Goal: Transaction & Acquisition: Purchase product/service

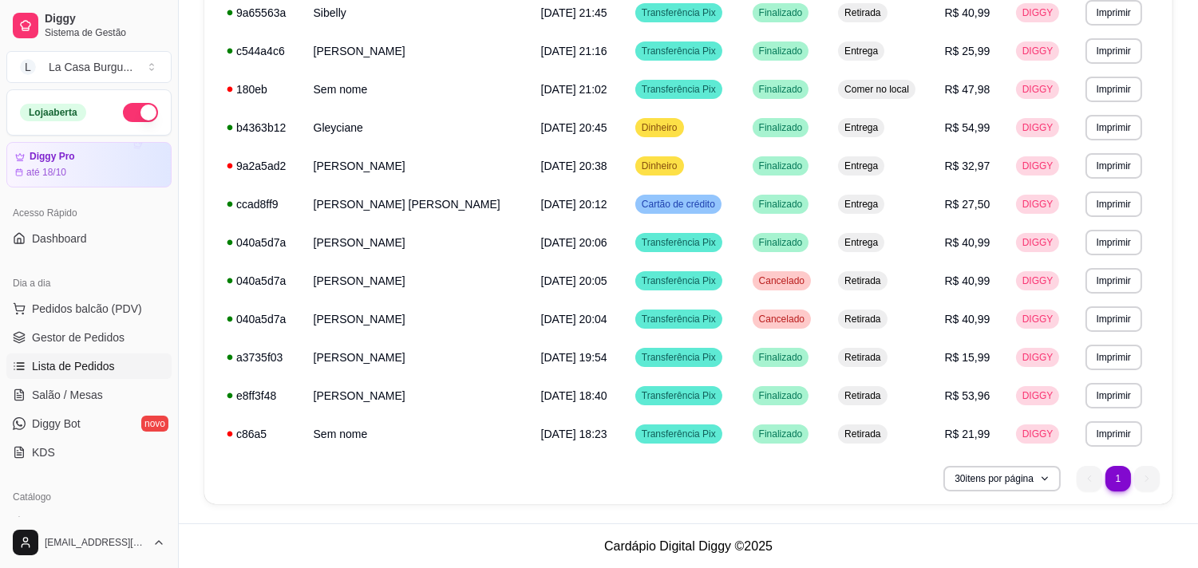
scroll to position [579, 0]
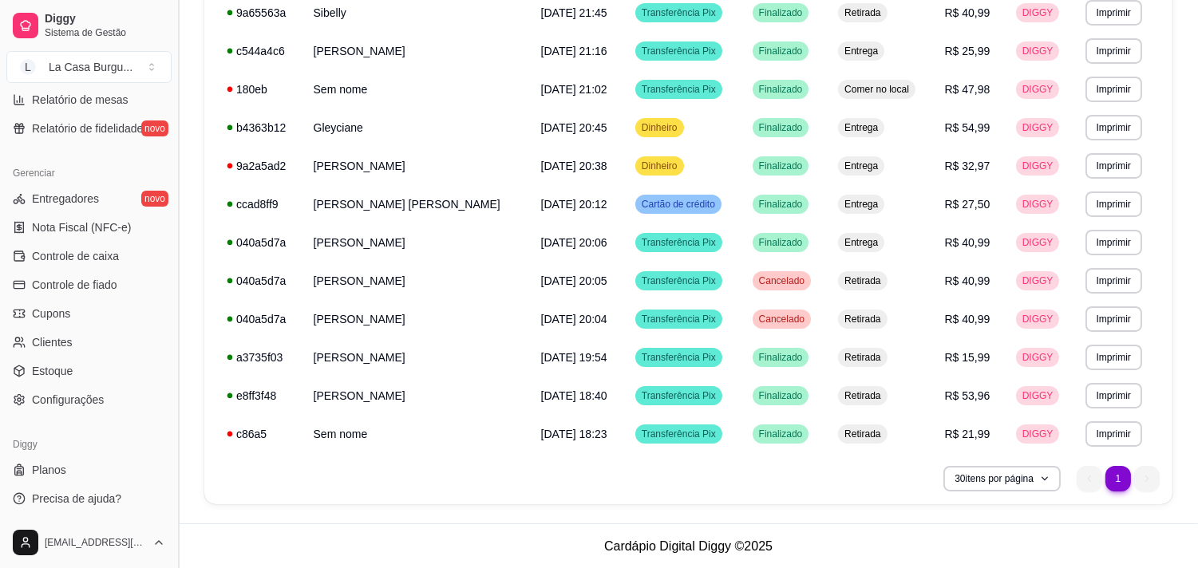
click at [172, 156] on button "Toggle Sidebar" at bounding box center [178, 284] width 13 height 568
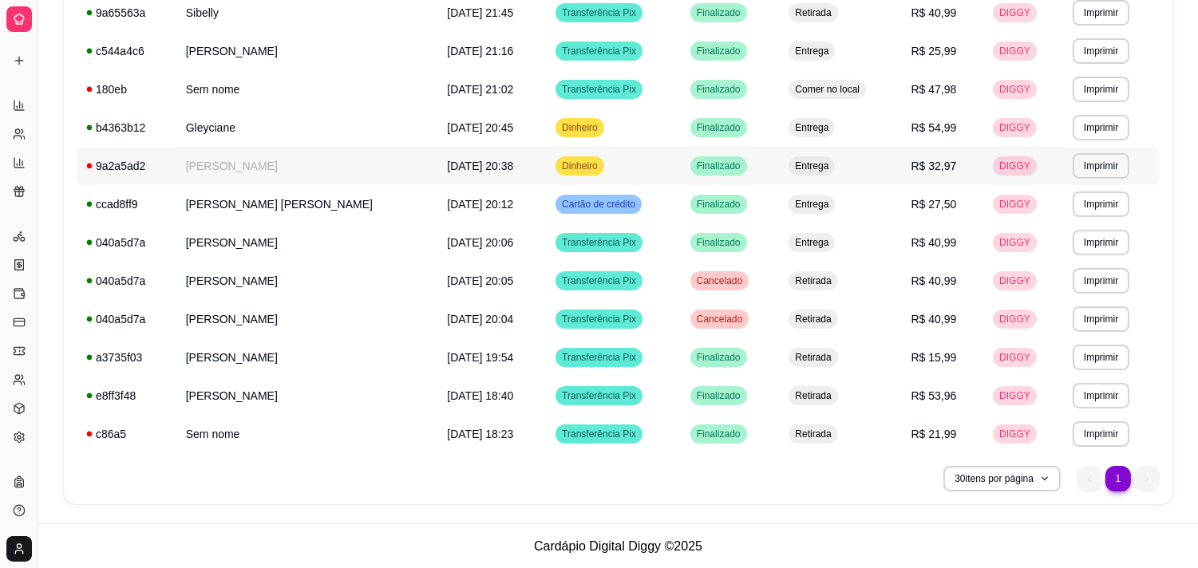
scroll to position [258, 0]
click at [34, 117] on button "Toggle Sidebar" at bounding box center [37, 284] width 13 height 568
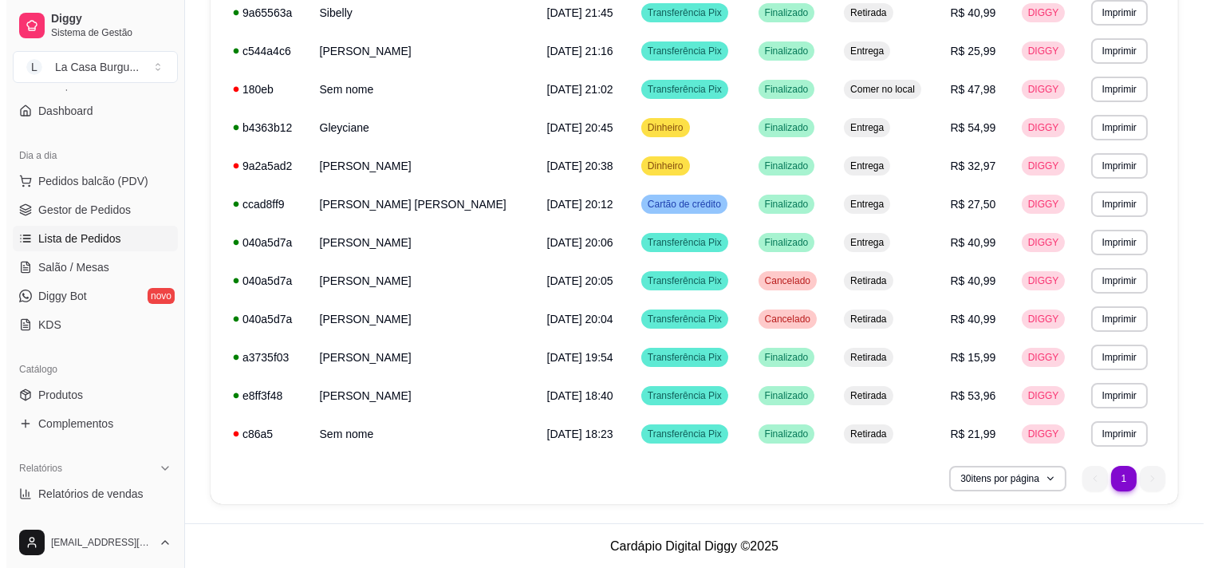
scroll to position [117, 0]
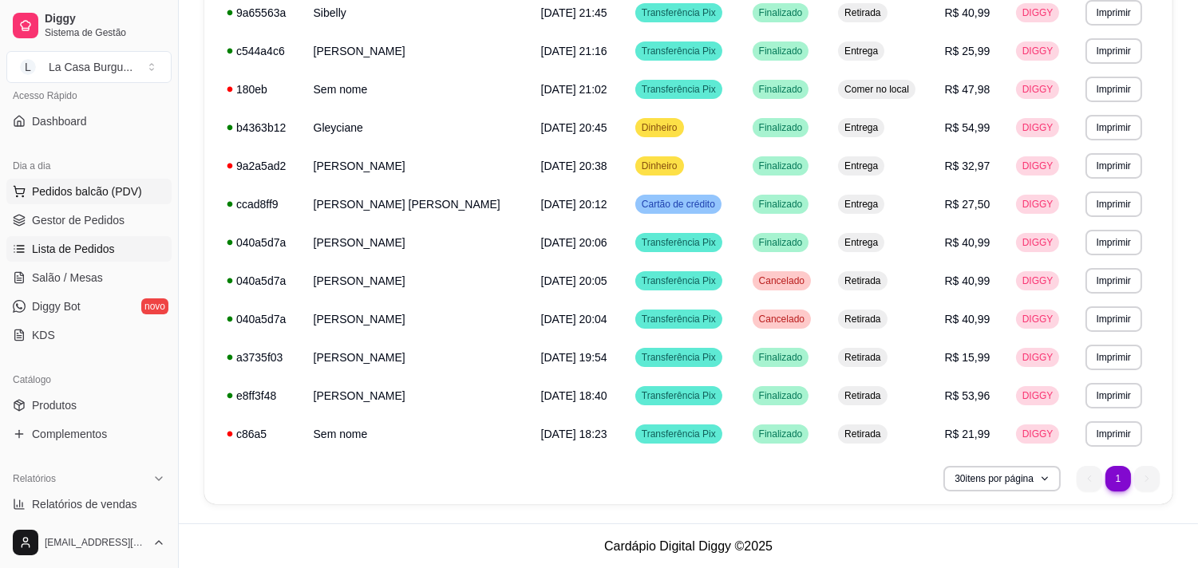
click at [88, 196] on span "Pedidos balcão (PDV)" at bounding box center [87, 192] width 110 height 16
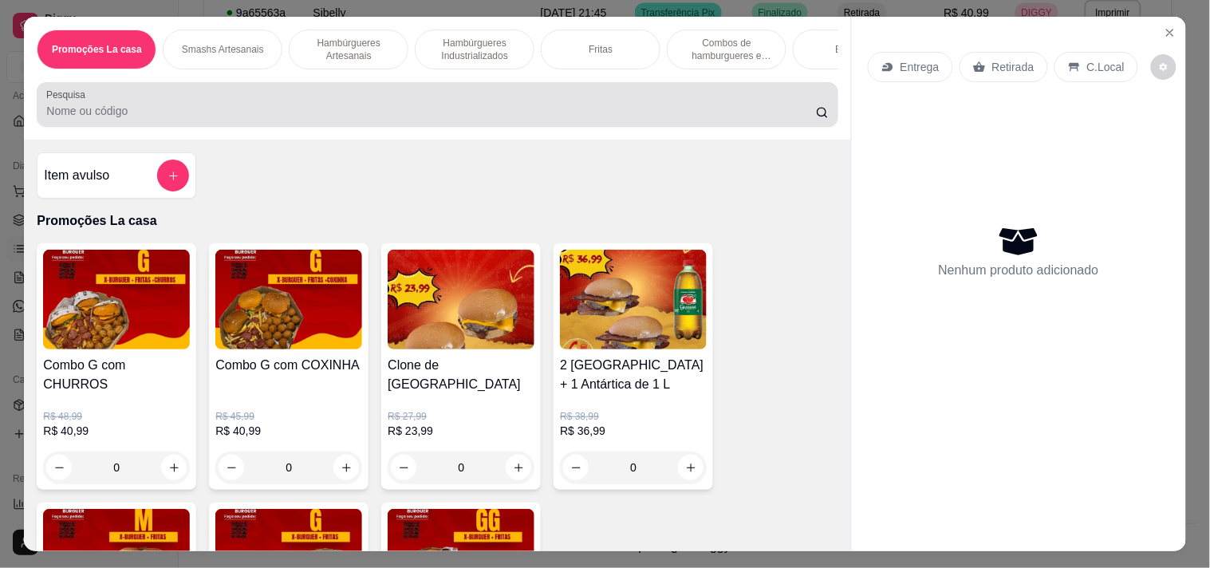
click at [144, 102] on div at bounding box center [437, 105] width 782 height 32
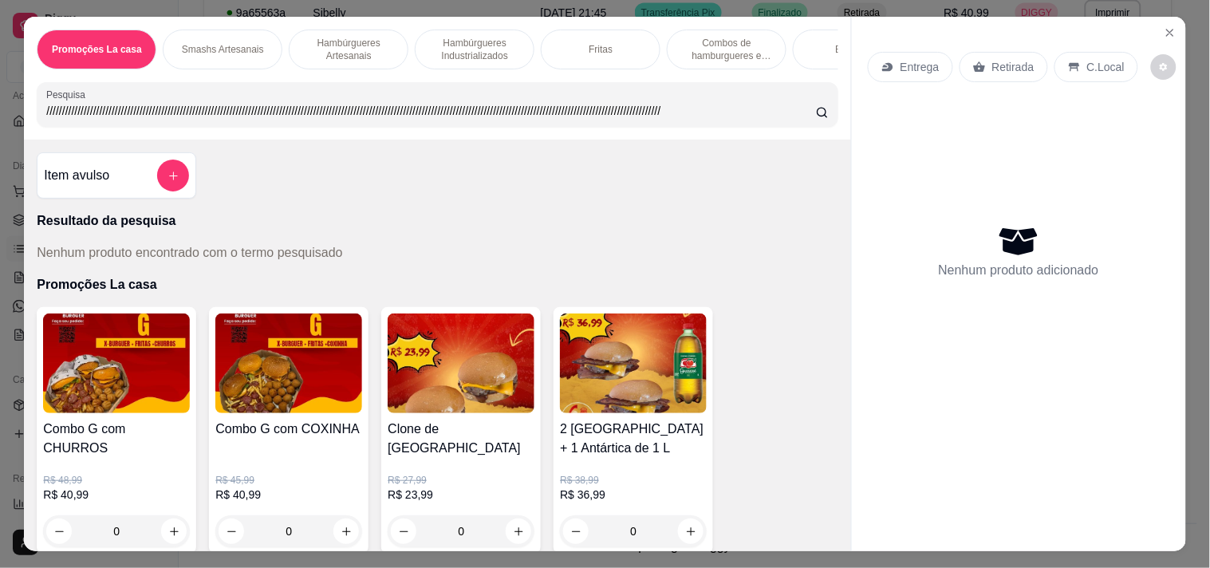
click at [202, 119] on input "///////////////////////////////////////////////////////////////////////////////…" at bounding box center [431, 111] width 770 height 16
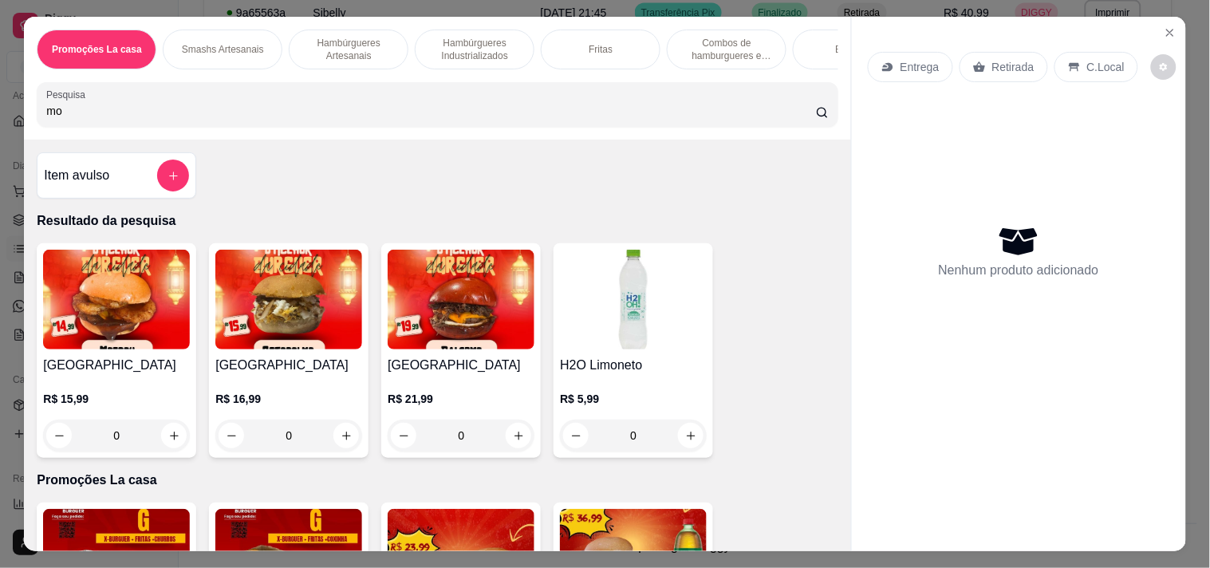
type input "mo"
click at [90, 340] on img at bounding box center [116, 300] width 147 height 100
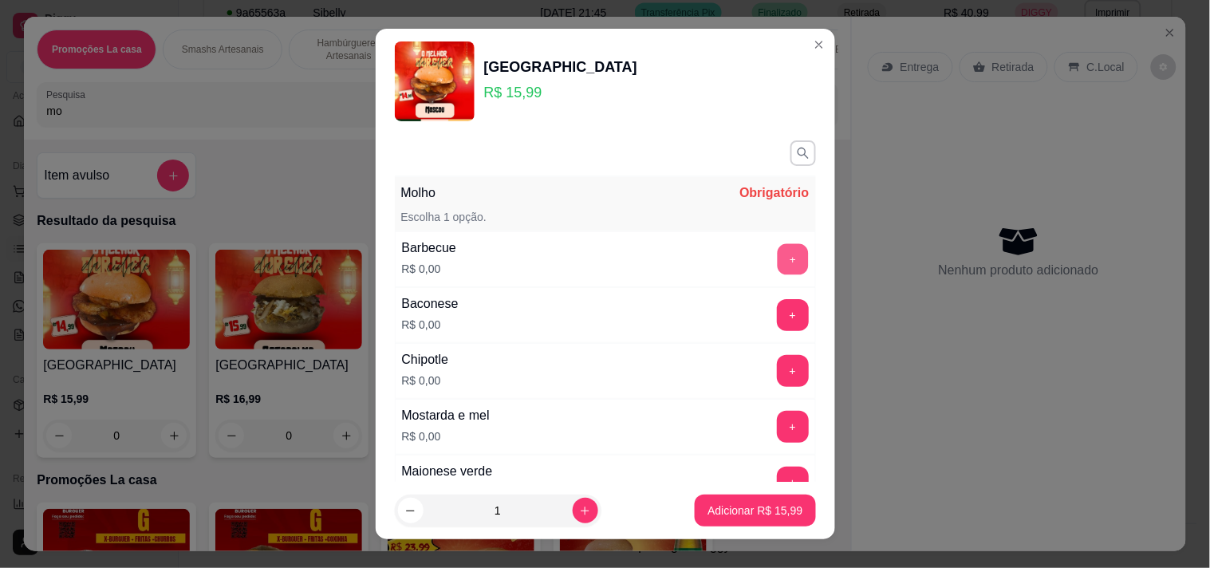
click at [777, 259] on button "+" at bounding box center [792, 258] width 31 height 31
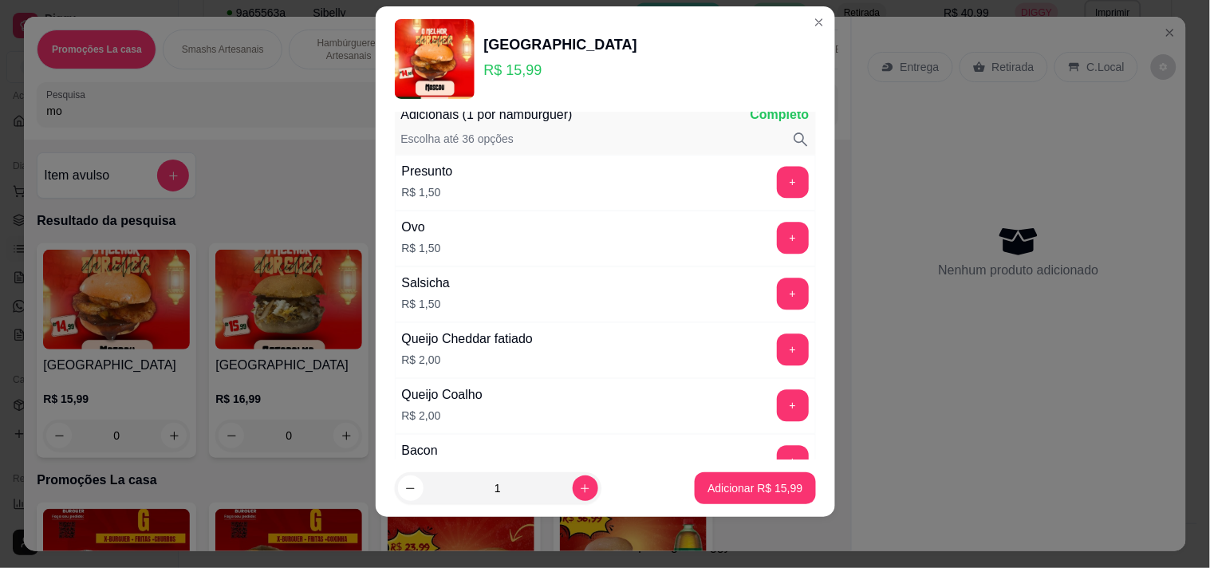
scroll to position [882, 0]
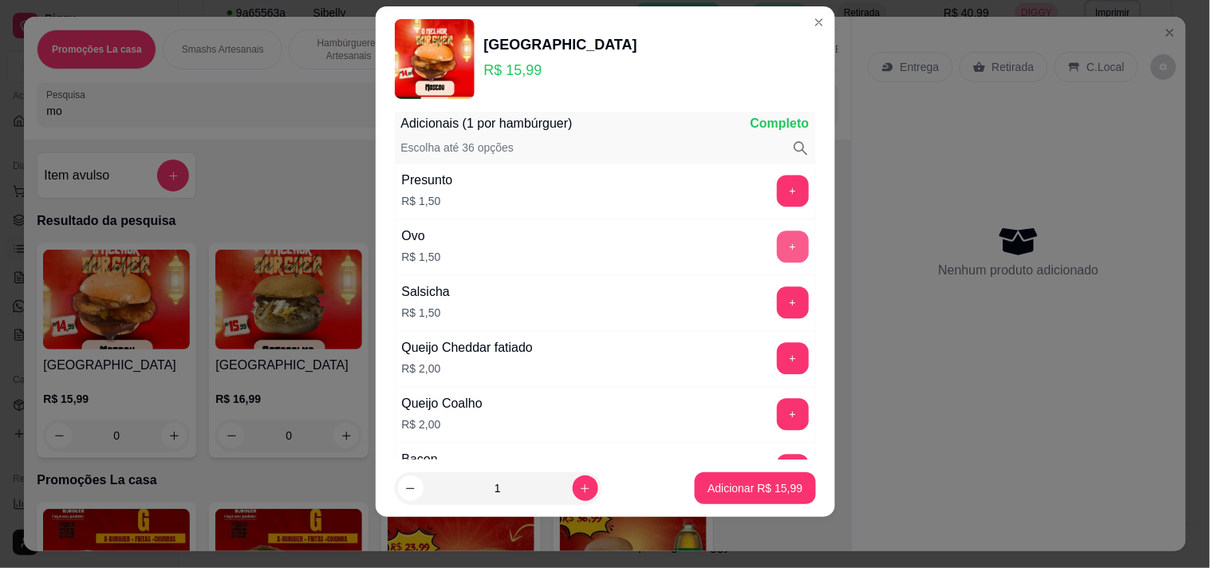
click at [777, 255] on button "+" at bounding box center [793, 247] width 32 height 32
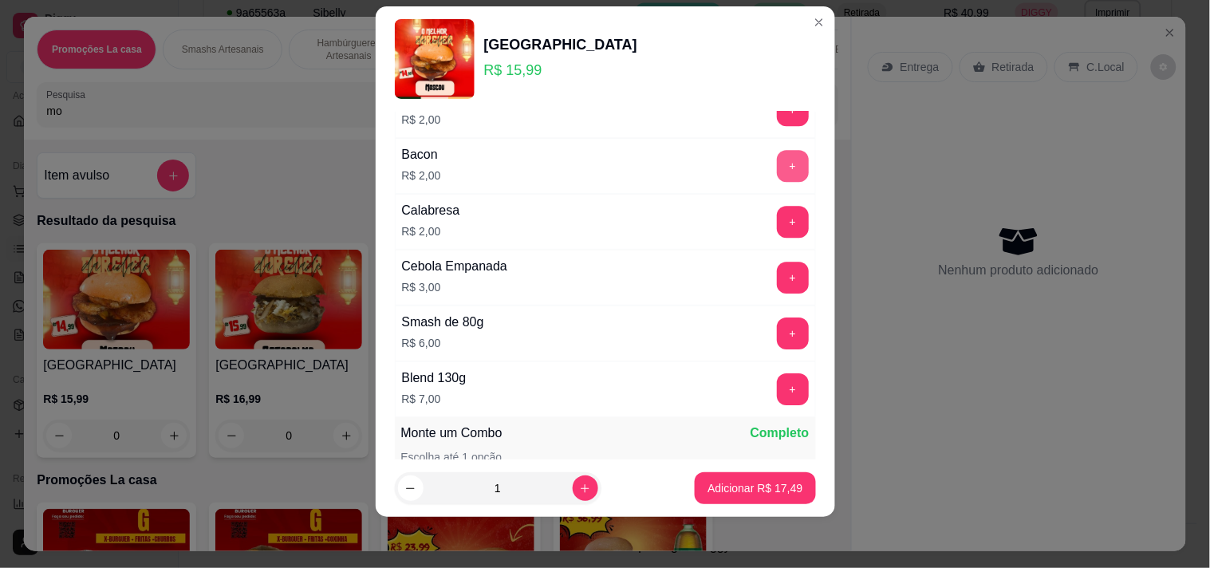
click at [777, 176] on button "+" at bounding box center [793, 166] width 32 height 32
click at [712, 485] on p "Adicionar R$ 19,49" at bounding box center [755, 488] width 93 height 15
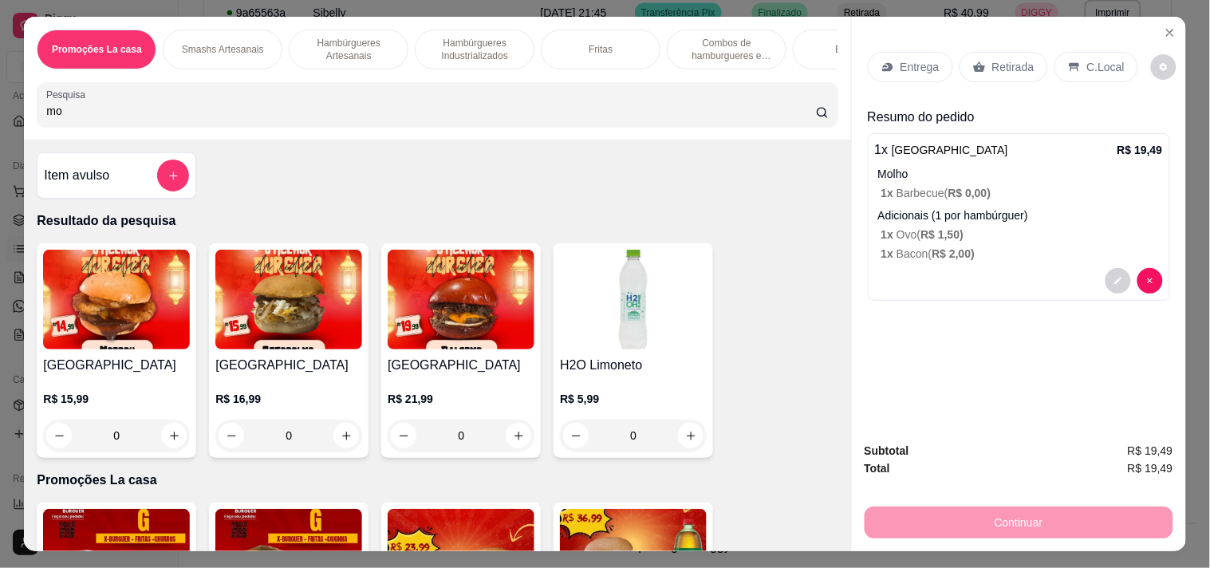
click at [357, 37] on p "Hambúrgueres Artesanais" at bounding box center [348, 50] width 93 height 26
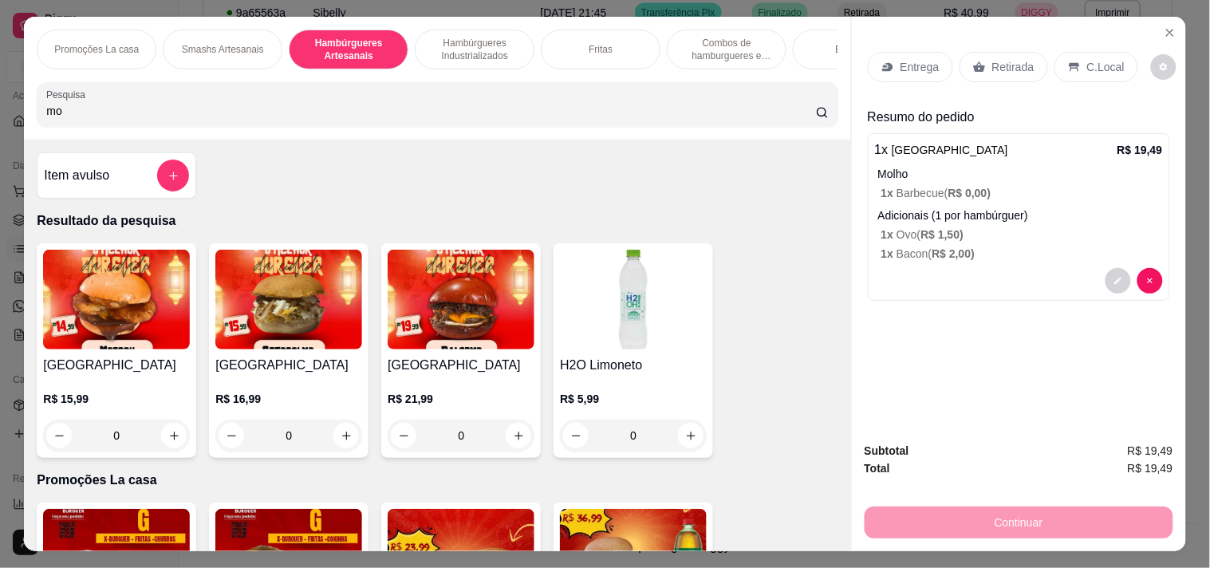
scroll to position [41, 0]
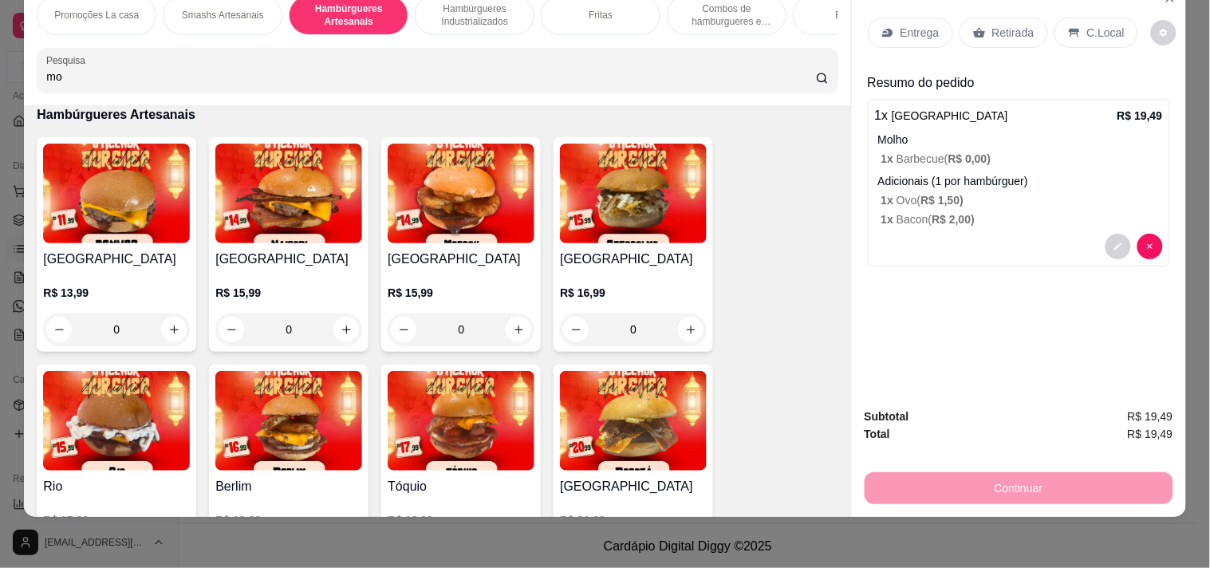
click at [282, 255] on h4 "[GEOGRAPHIC_DATA]" at bounding box center [288, 259] width 147 height 19
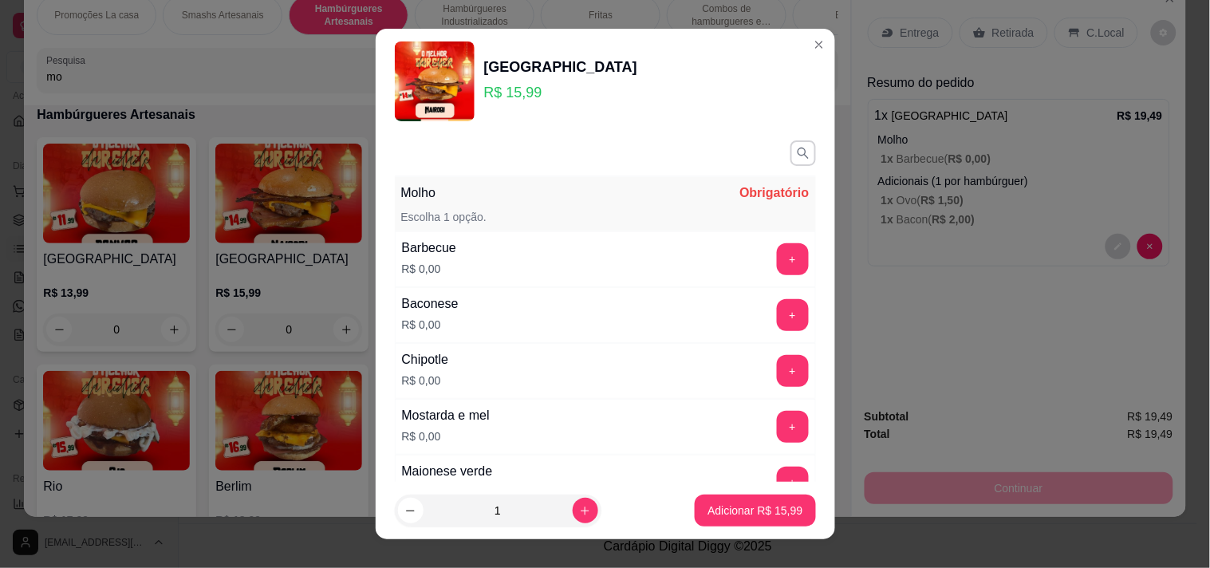
click at [786, 255] on div "Molho Obrigatório Escolha 1 opção. Barbecue R$ 0,00 + Baconese R$ 0,00 + Chipot…" at bounding box center [606, 308] width 460 height 349
click at [777, 256] on button "+" at bounding box center [792, 258] width 31 height 31
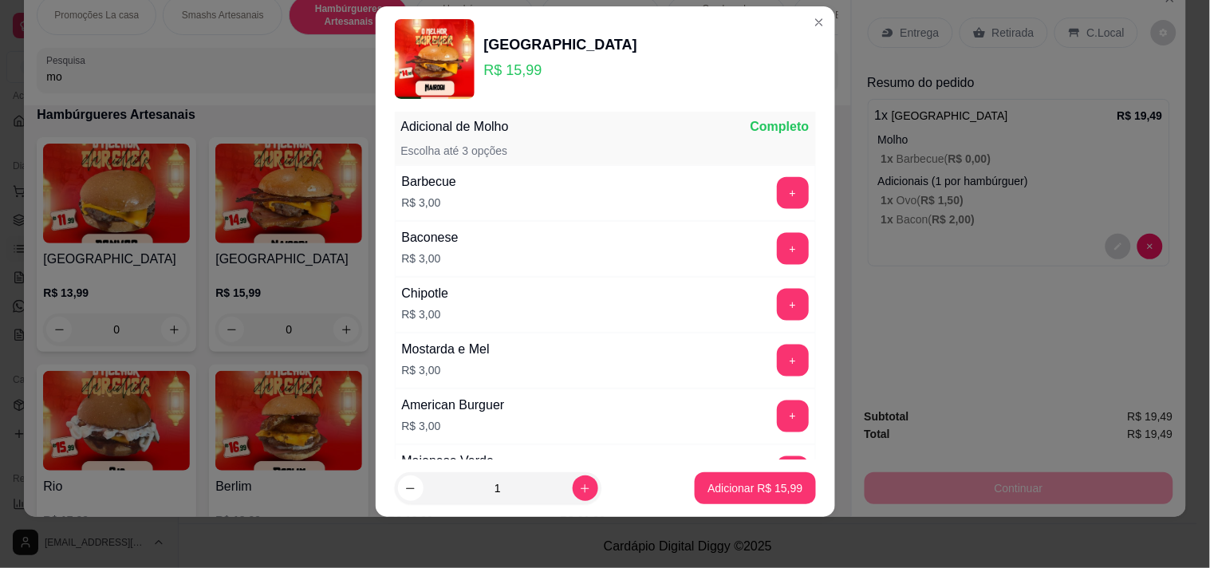
scroll to position [1380, 0]
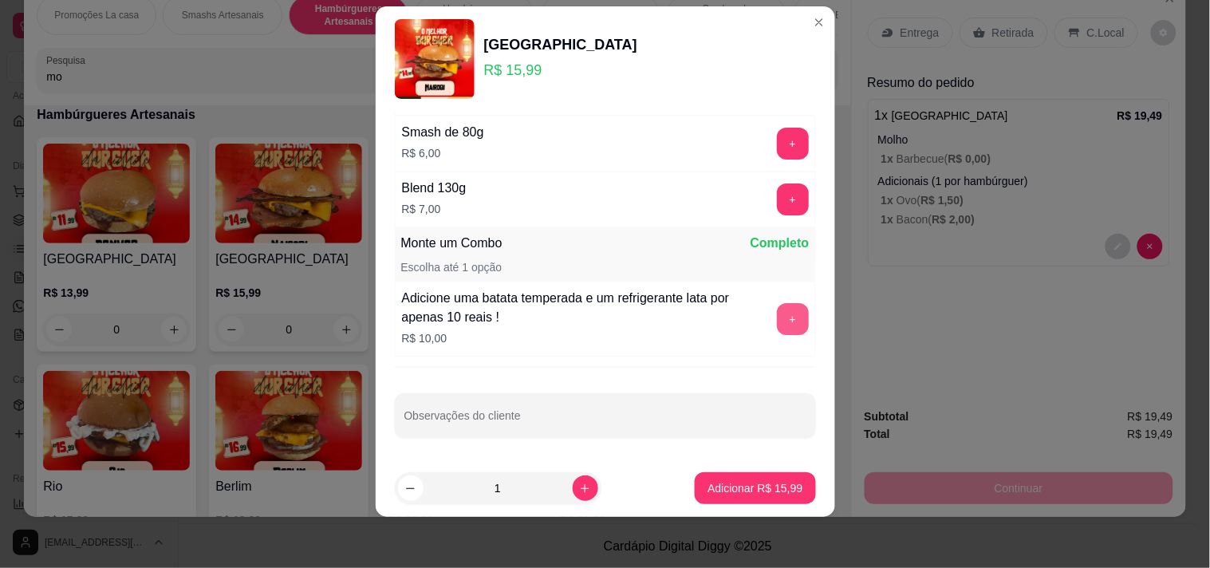
click at [777, 314] on button "+" at bounding box center [793, 319] width 32 height 32
click at [745, 495] on p "Adicionar R$ 25,99" at bounding box center [755, 488] width 95 height 16
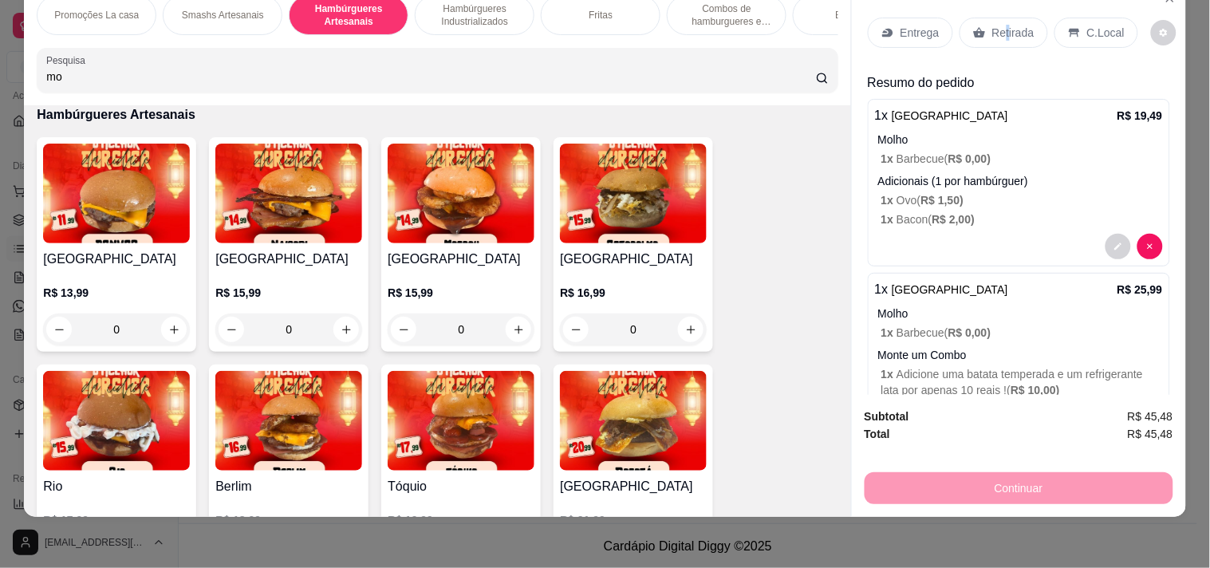
click at [999, 25] on p "Retirada" at bounding box center [1014, 33] width 42 height 16
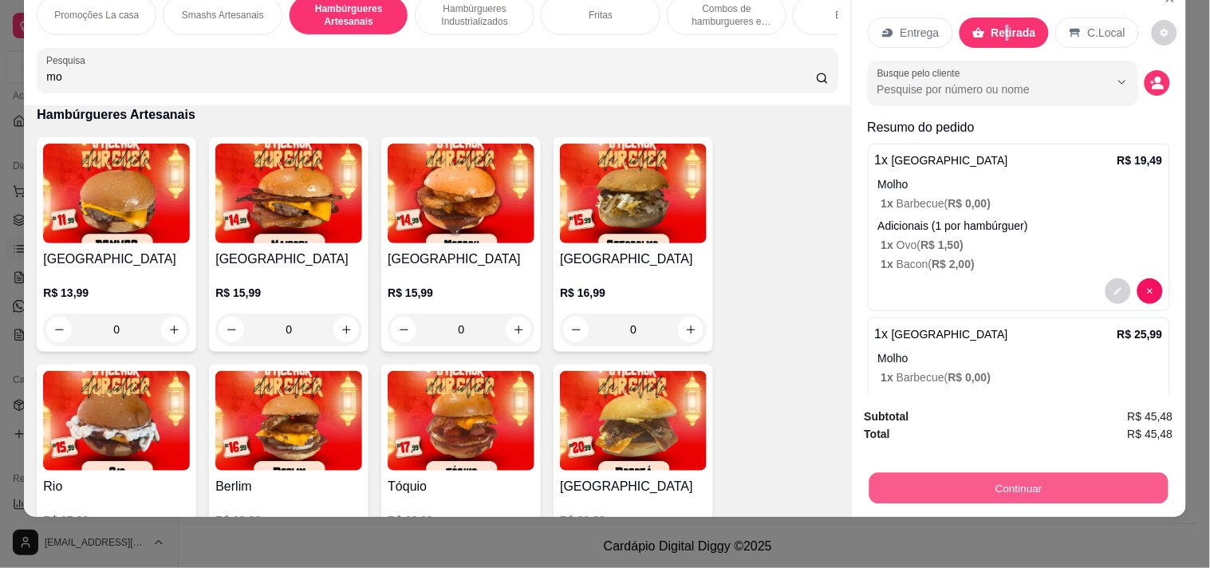
click at [884, 472] on button "Continuar" at bounding box center [1018, 487] width 299 height 31
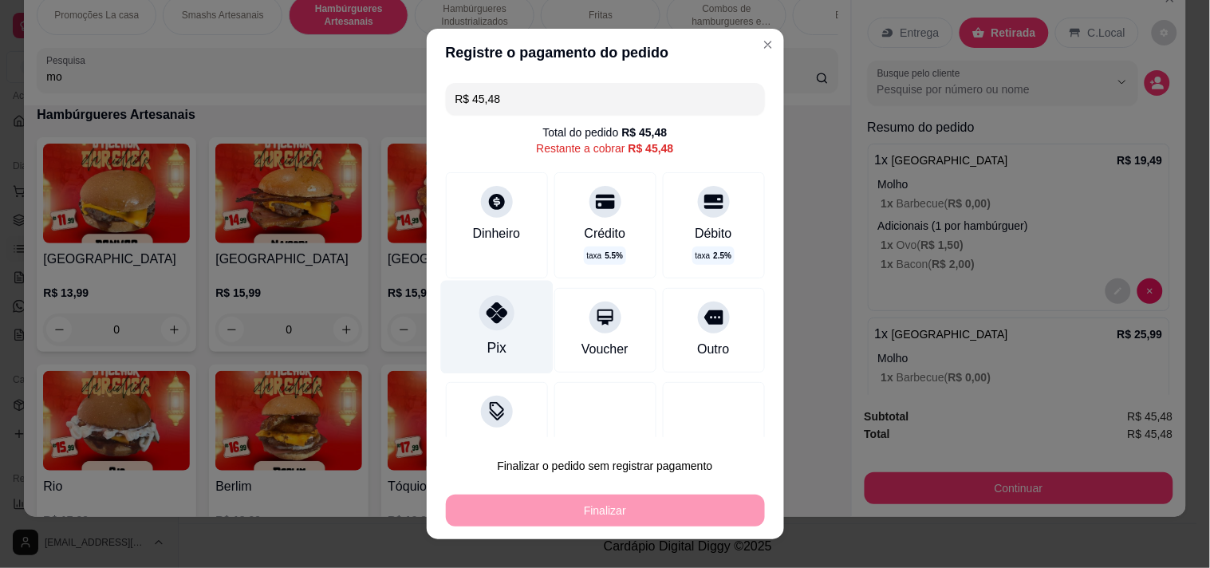
click at [458, 332] on div "Pix" at bounding box center [496, 326] width 113 height 93
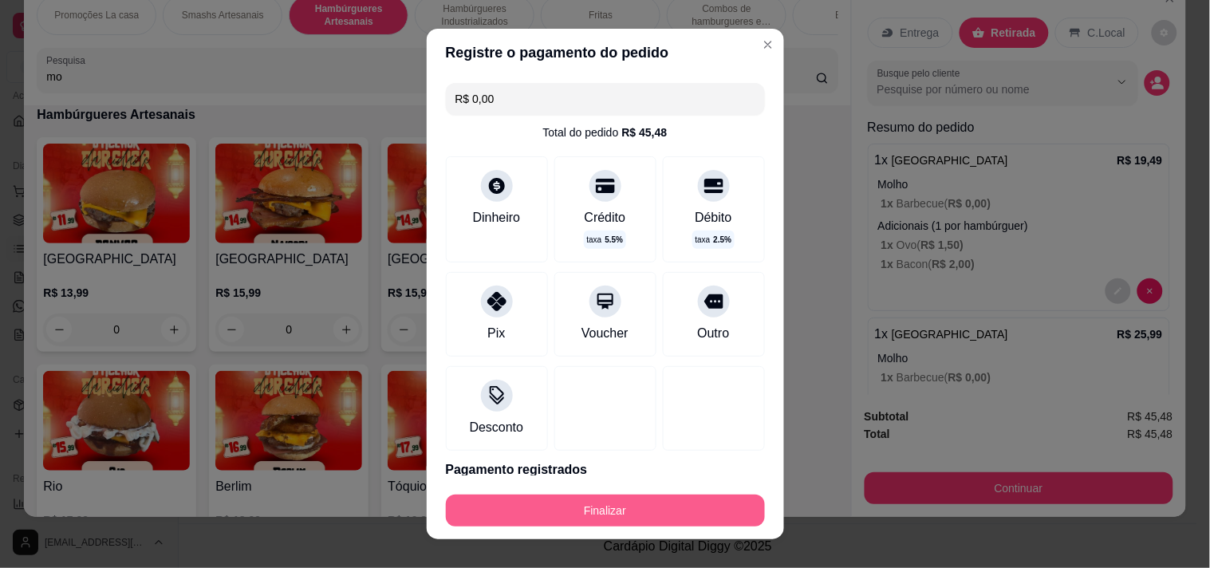
click at [556, 522] on button "Finalizar" at bounding box center [605, 511] width 319 height 32
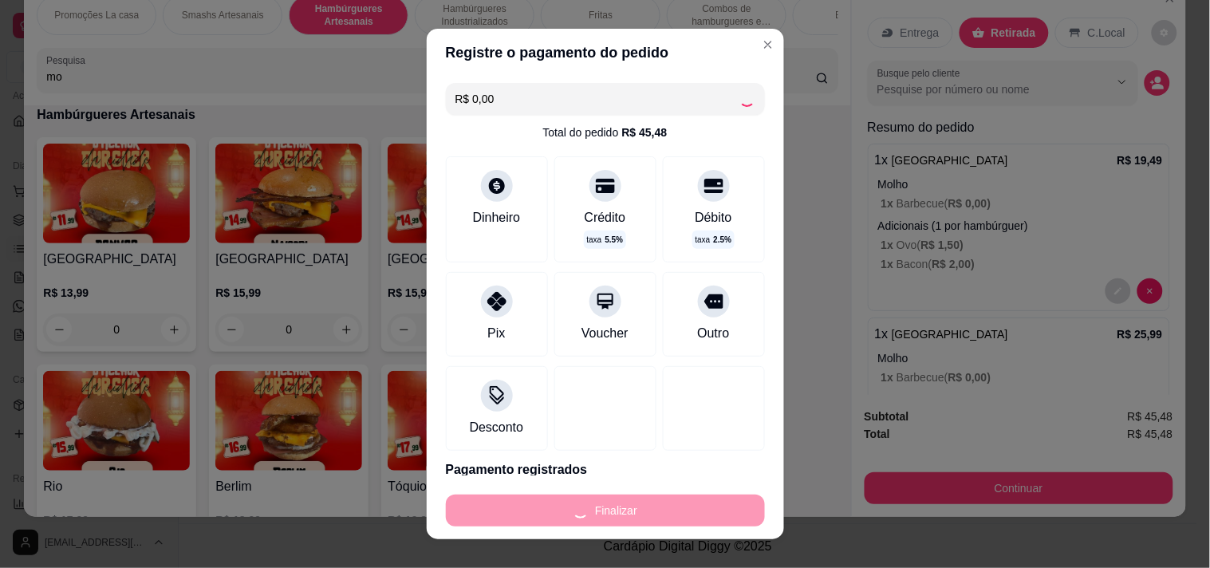
type input "-R$ 45,48"
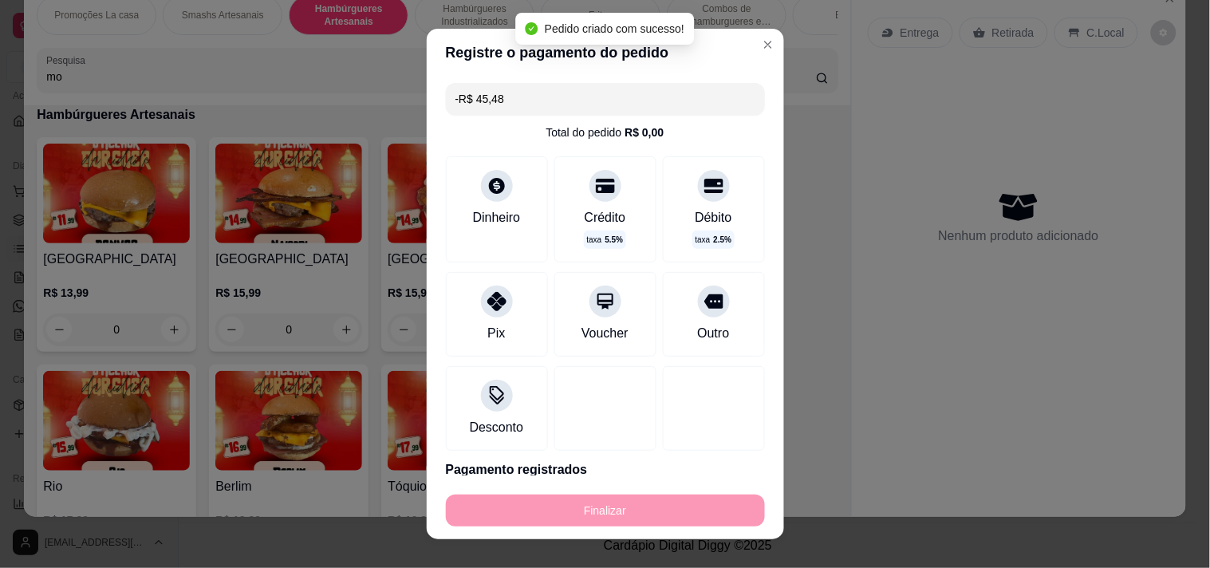
scroll to position [0, 0]
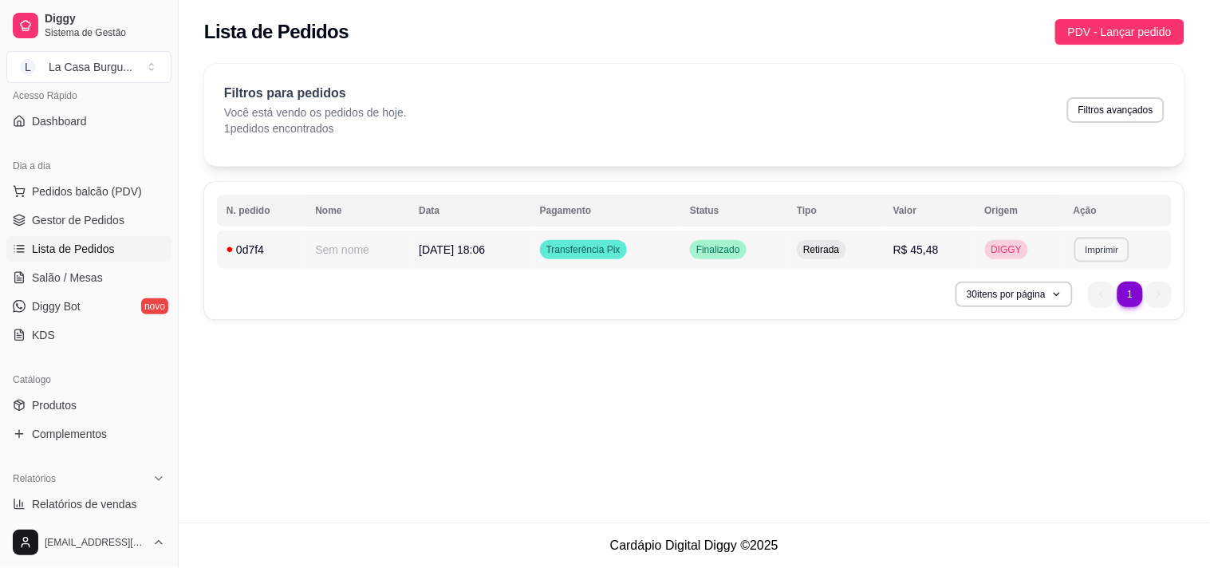
click at [1091, 252] on button "Imprimir" at bounding box center [1102, 249] width 55 height 25
click at [1056, 308] on button "IMPRESSORA" at bounding box center [1076, 306] width 116 height 26
click at [1109, 246] on button "Imprimir" at bounding box center [1102, 249] width 55 height 25
click at [1045, 309] on button "IMPRESSORA" at bounding box center [1076, 306] width 116 height 26
click at [1103, 239] on button "Imprimir" at bounding box center [1102, 250] width 57 height 26
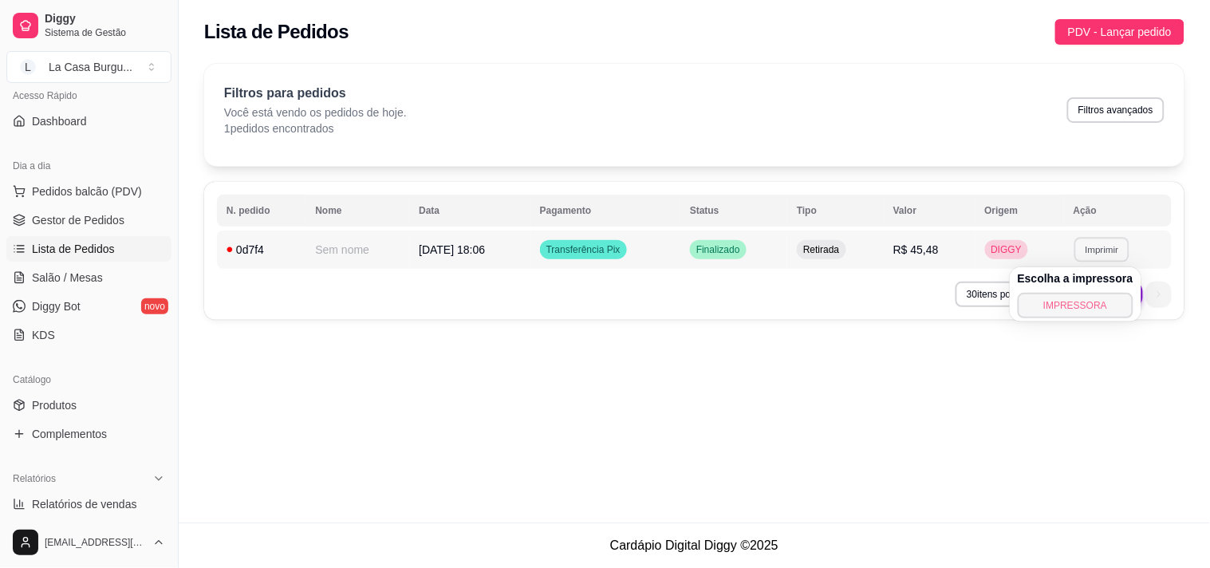
click at [1057, 298] on button "IMPRESSORA" at bounding box center [1076, 306] width 116 height 26
click at [1087, 249] on button "Imprimir" at bounding box center [1102, 249] width 55 height 25
click at [1064, 297] on button "IMPRESSORA" at bounding box center [1076, 306] width 116 height 26
click at [1104, 247] on button "Imprimir" at bounding box center [1102, 249] width 55 height 25
click at [1073, 301] on button "IMPRESSORA" at bounding box center [1076, 305] width 112 height 25
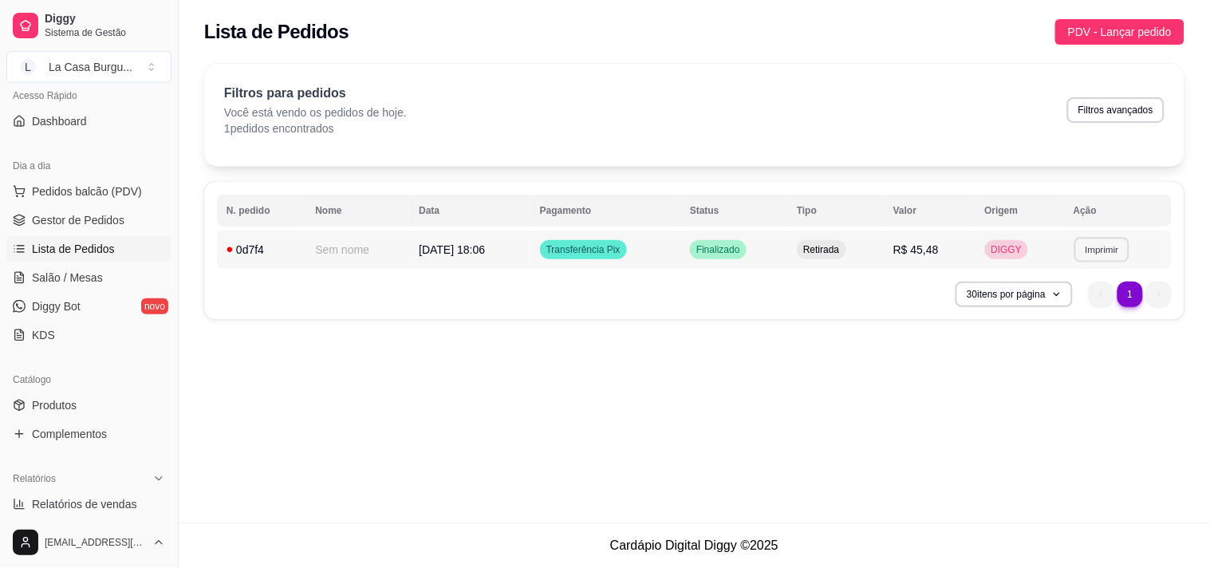
click at [1091, 251] on button "Imprimir" at bounding box center [1102, 249] width 55 height 25
click at [1079, 297] on button "IMPRESSORA" at bounding box center [1076, 305] width 112 height 25
click at [1104, 246] on button "Imprimir" at bounding box center [1102, 250] width 57 height 26
click at [1063, 304] on button "IMPRESSORA" at bounding box center [1076, 305] width 112 height 25
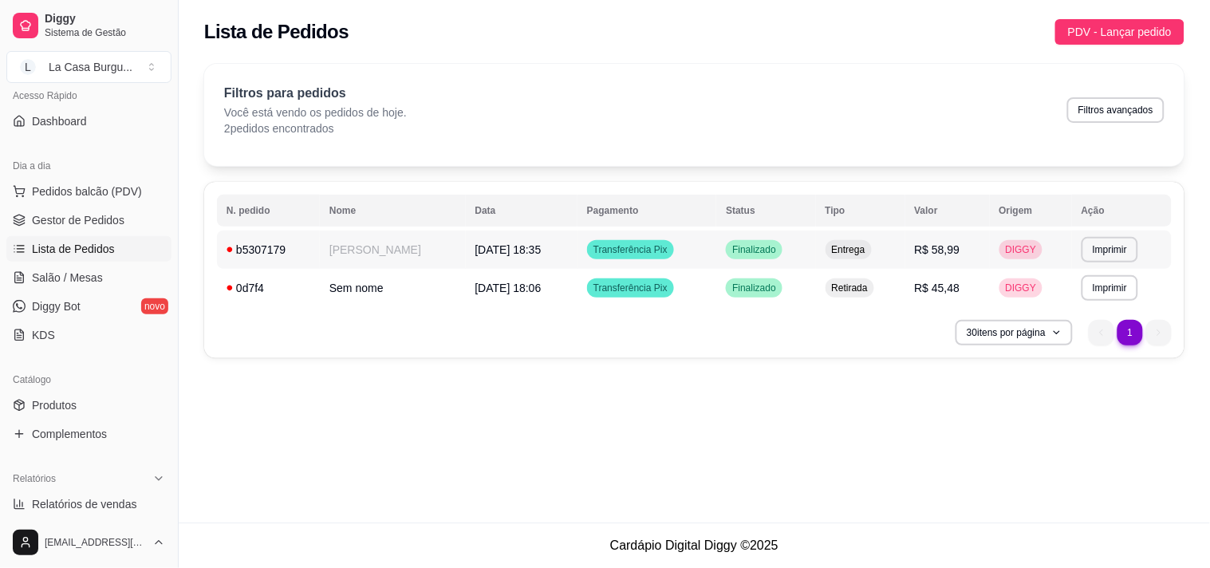
click at [381, 241] on td "[PERSON_NAME]" at bounding box center [393, 250] width 146 height 38
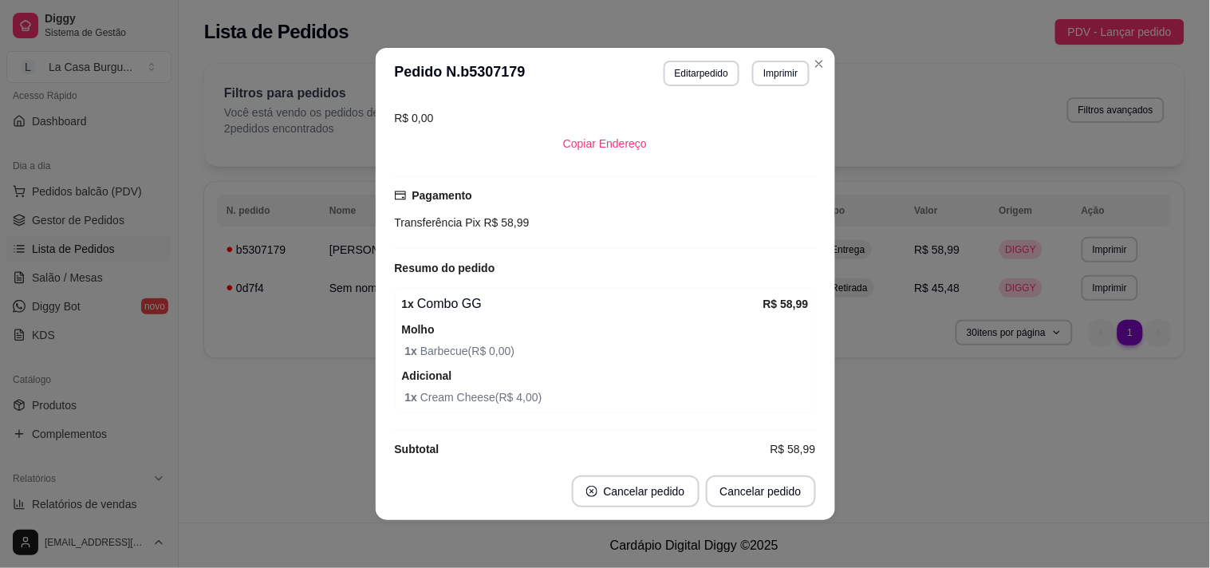
scroll to position [306, 0]
click at [616, 503] on button "Cancelar pedido" at bounding box center [636, 491] width 124 height 31
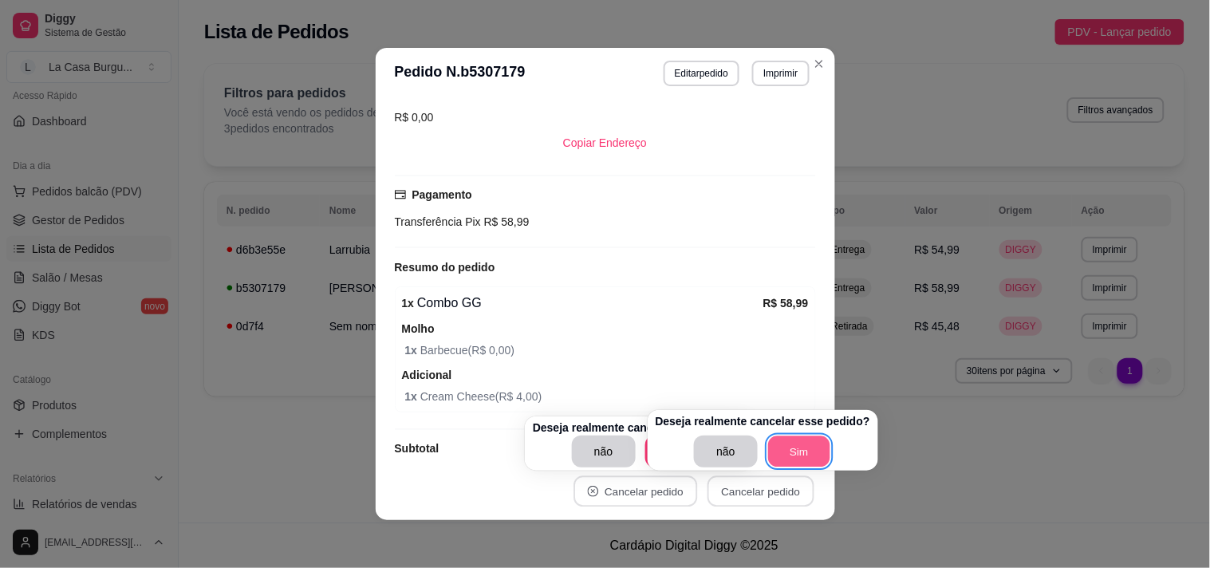
click at [811, 448] on button "Sim" at bounding box center [799, 451] width 62 height 31
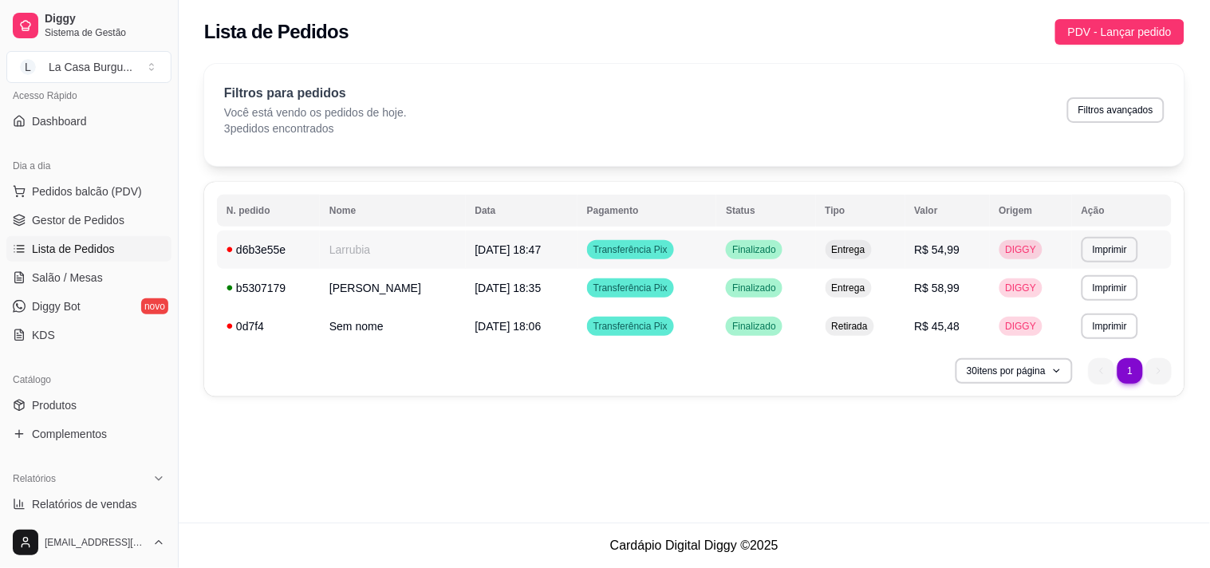
click at [989, 245] on td "R$ 54,99" at bounding box center [948, 250] width 85 height 38
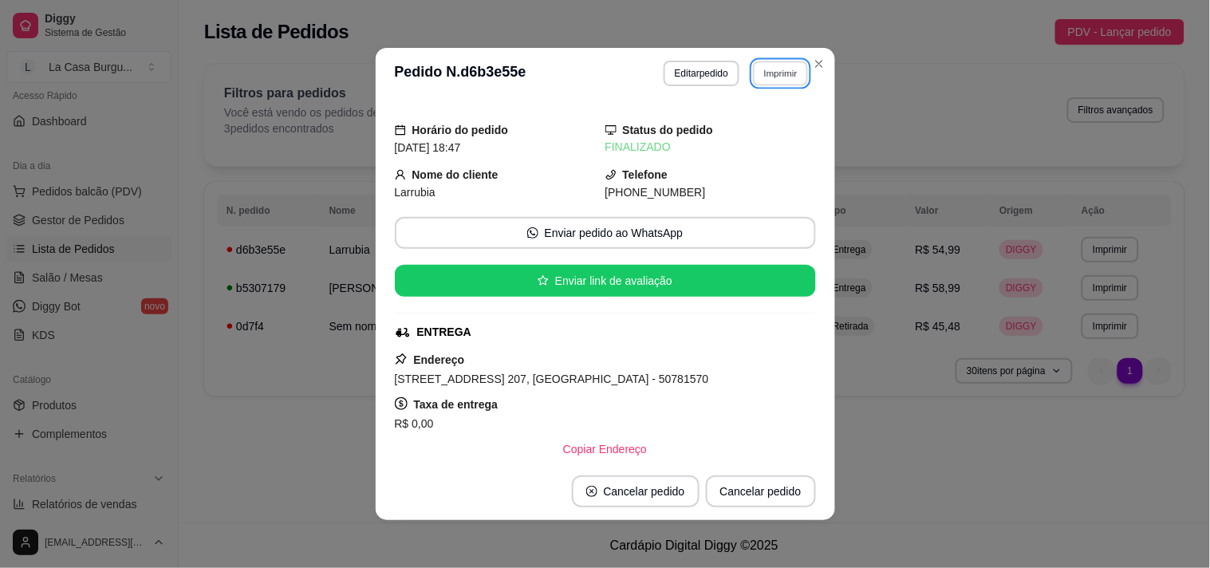
click at [791, 68] on button "Imprimir" at bounding box center [780, 73] width 55 height 25
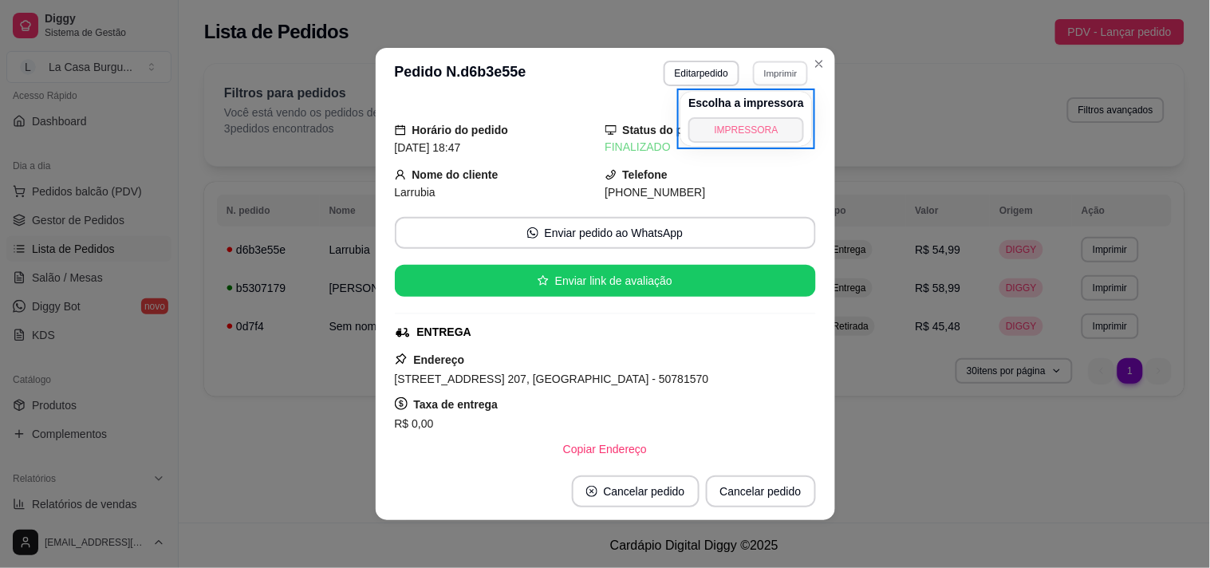
click at [780, 128] on button "IMPRESSORA" at bounding box center [747, 130] width 116 height 26
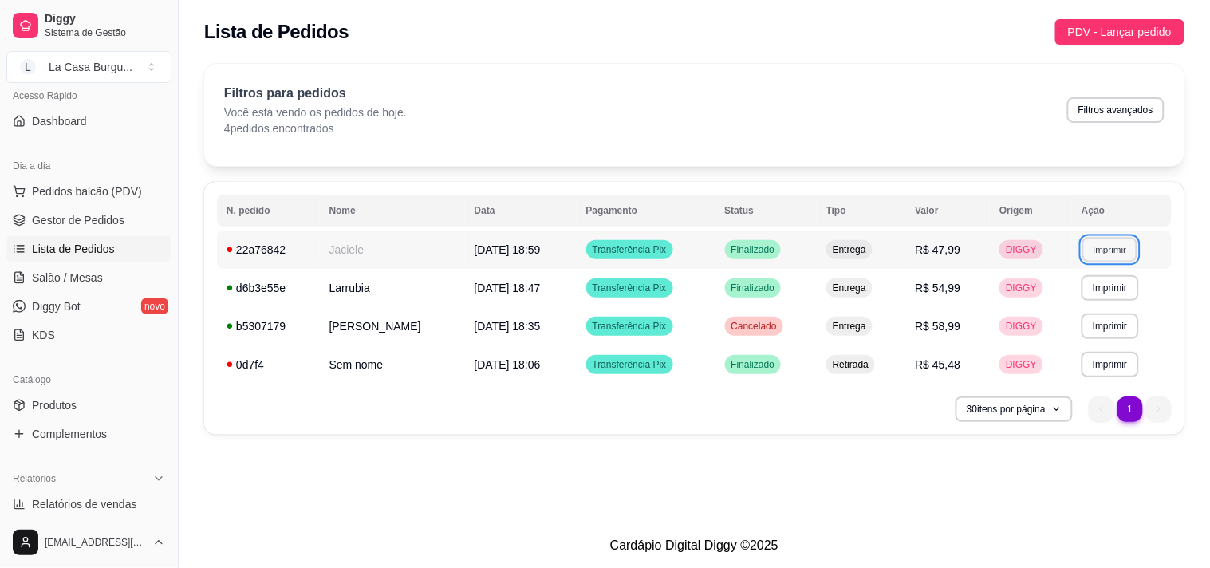
click at [1091, 245] on button "Imprimir" at bounding box center [1110, 249] width 55 height 25
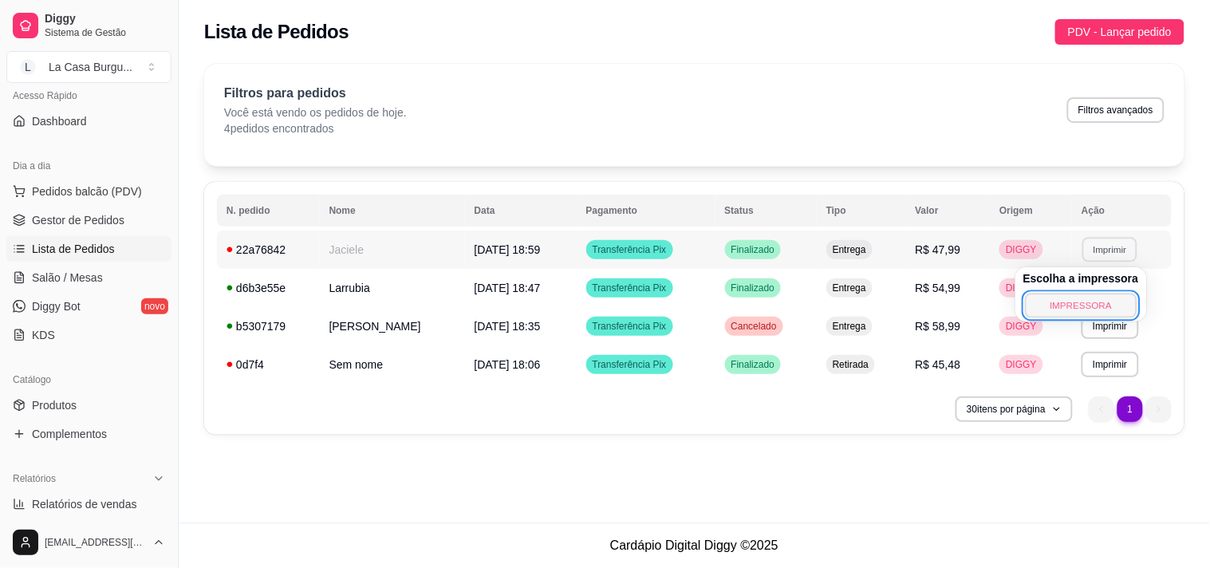
click at [1056, 297] on button "IMPRESSORA" at bounding box center [1081, 305] width 112 height 25
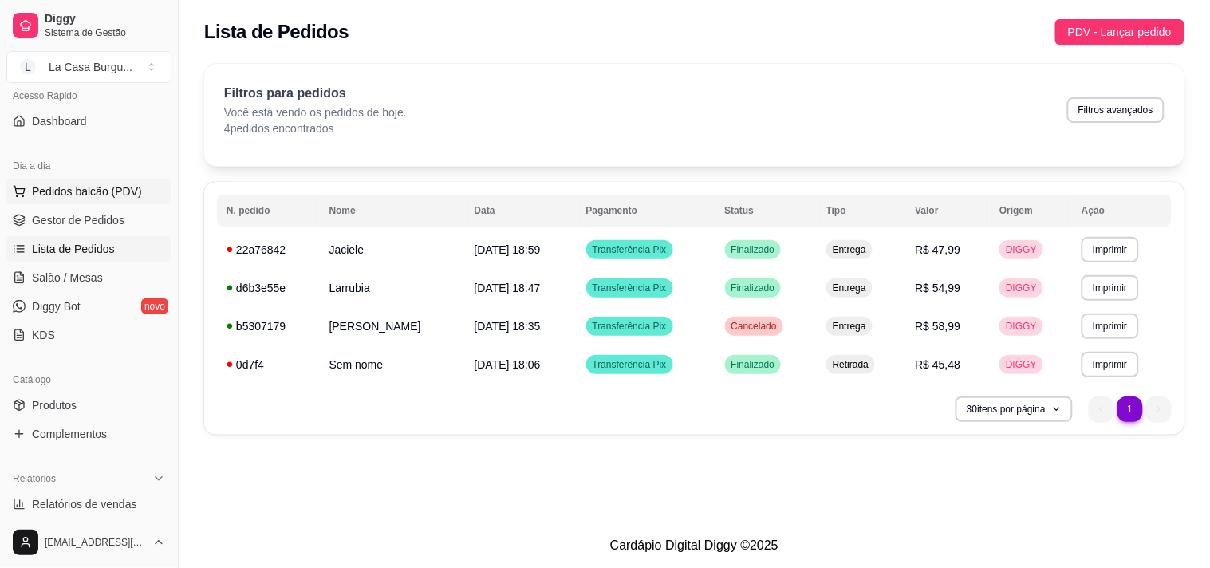
click at [66, 195] on span "Pedidos balcão (PDV)" at bounding box center [87, 192] width 110 height 16
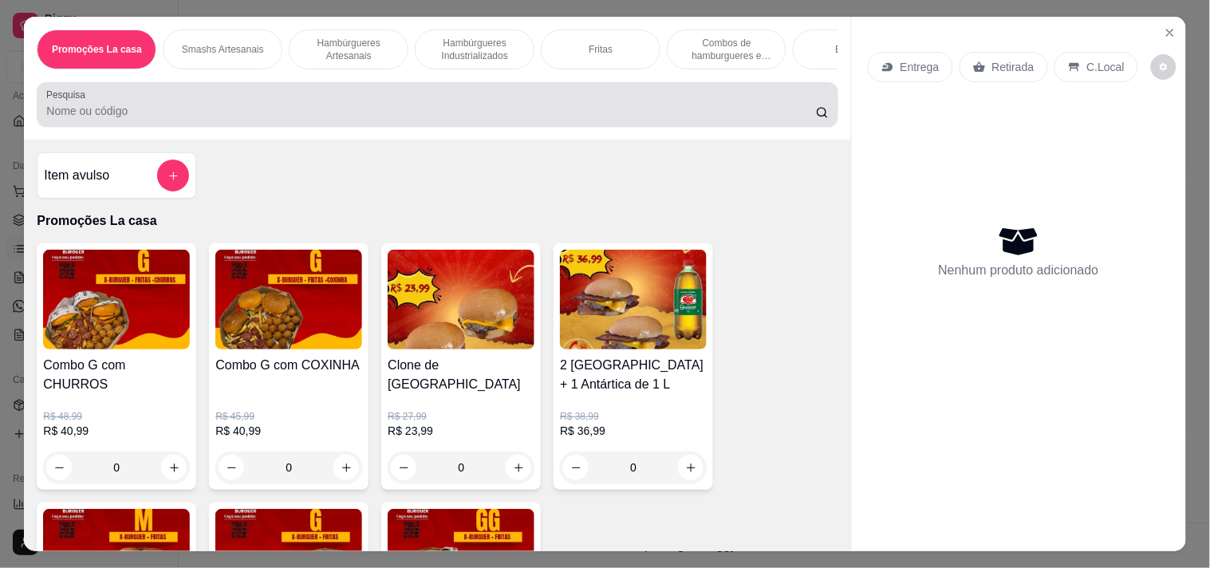
click at [178, 127] on div "Pesquisa" at bounding box center [437, 104] width 801 height 45
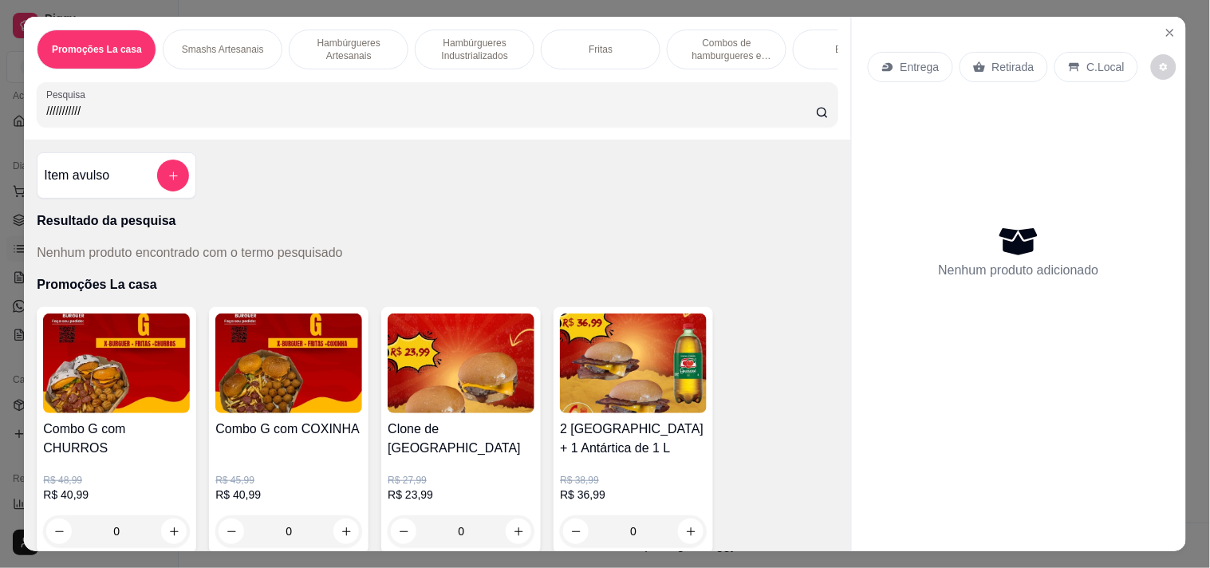
type input "////////////"
click at [320, 37] on p "Hambúrgueres Artesanais" at bounding box center [348, 50] width 93 height 26
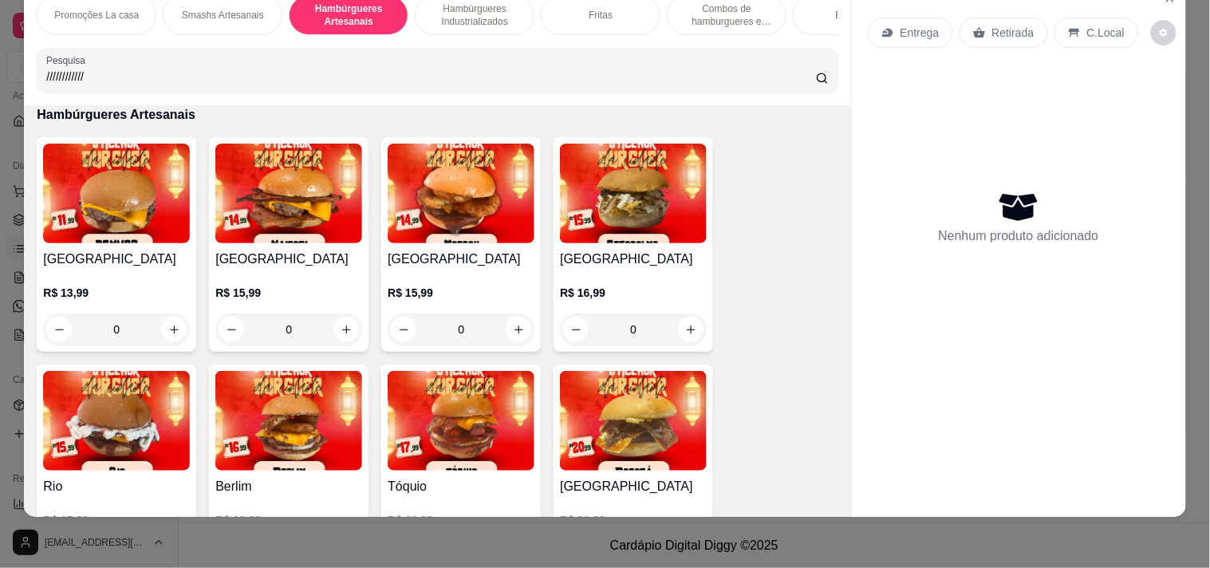
scroll to position [1294, 0]
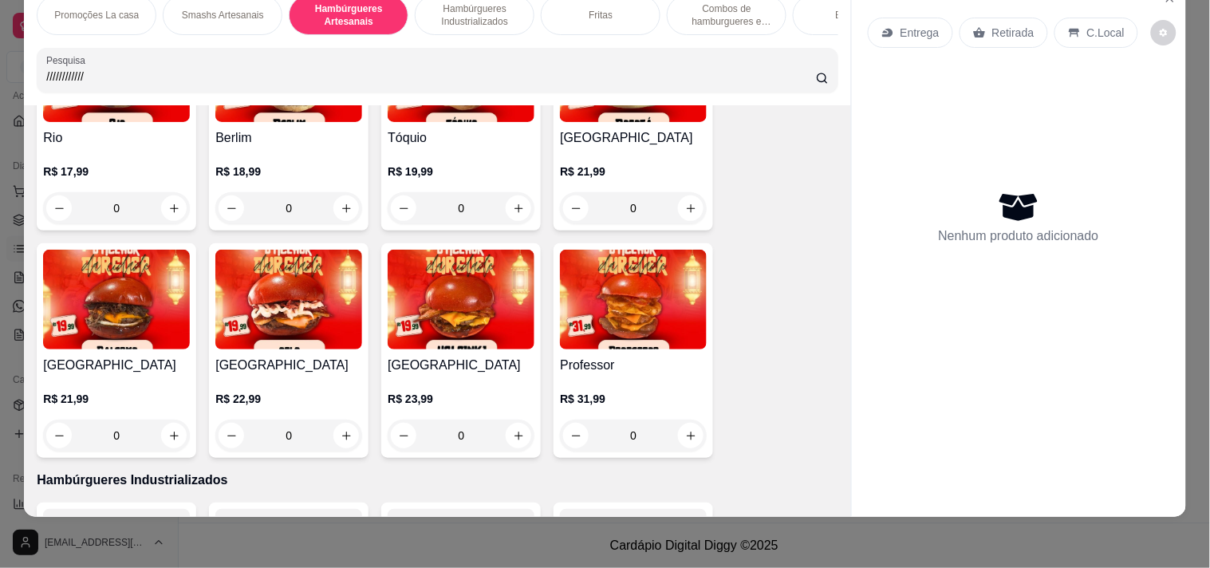
click at [618, 164] on p "R$ 21,99" at bounding box center [633, 172] width 147 height 16
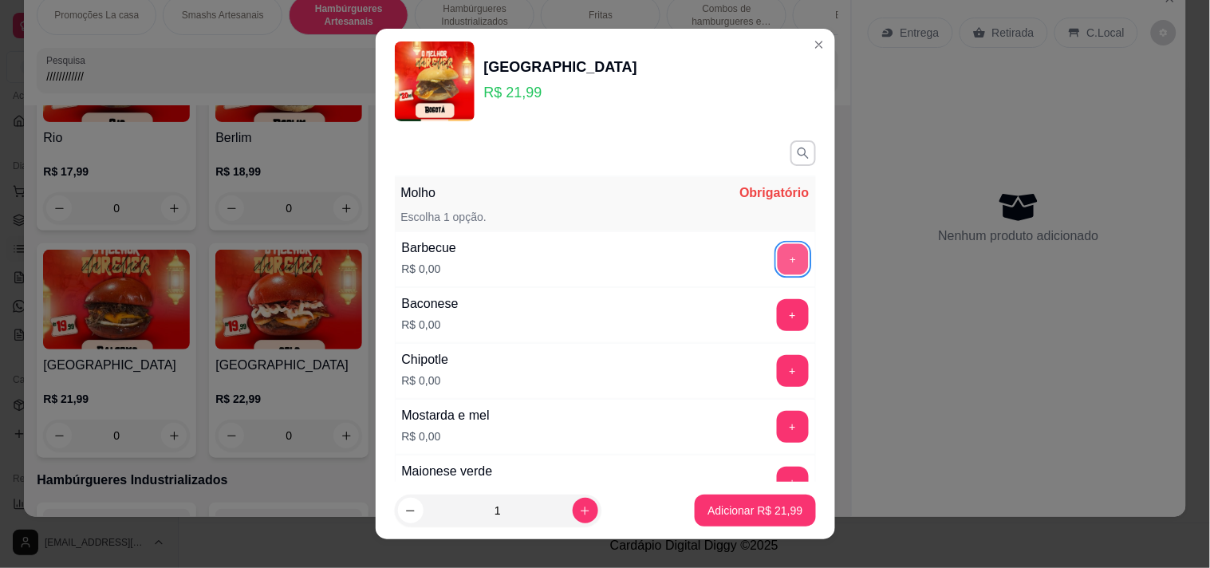
click at [777, 262] on button "+" at bounding box center [792, 258] width 31 height 31
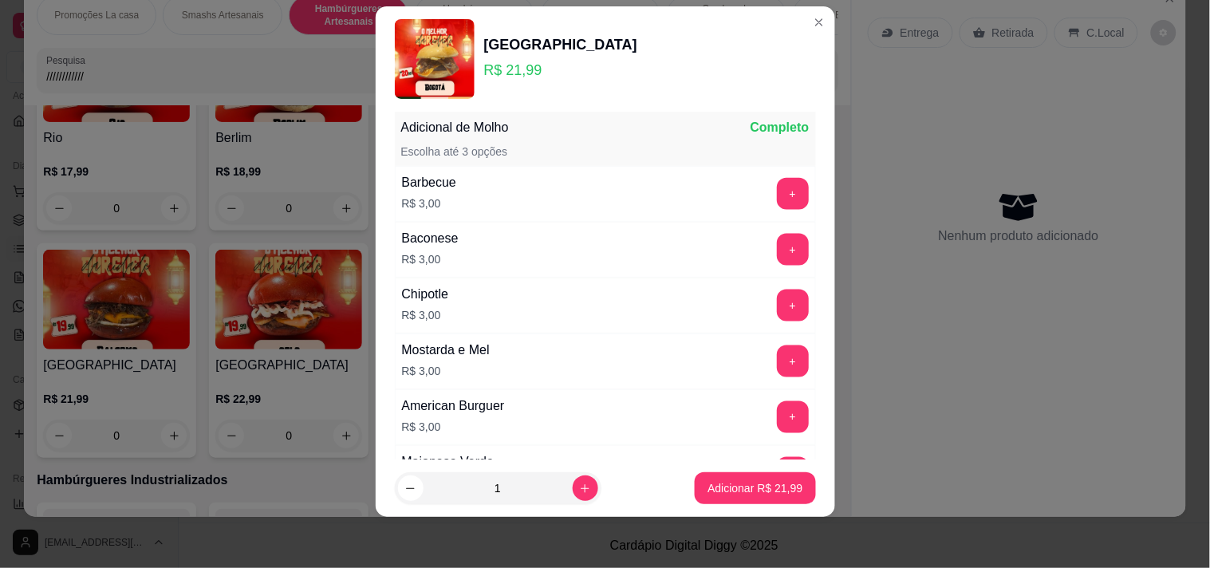
scroll to position [489, 0]
click at [764, 485] on p "Adicionar R$ 21,99" at bounding box center [755, 488] width 93 height 15
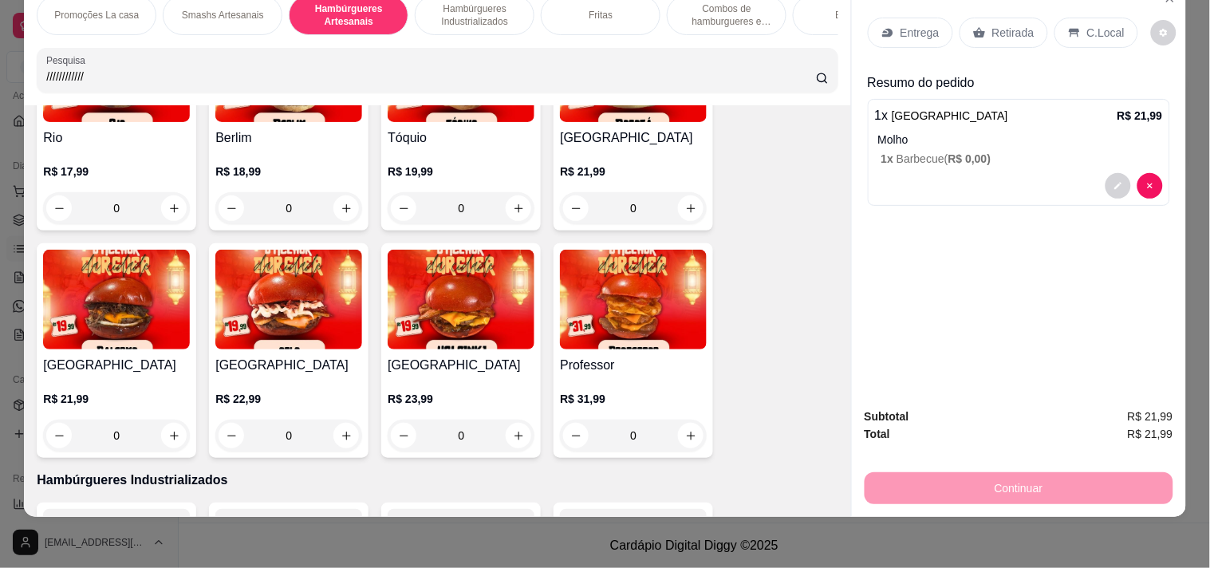
click at [85, 323] on img at bounding box center [116, 300] width 147 height 100
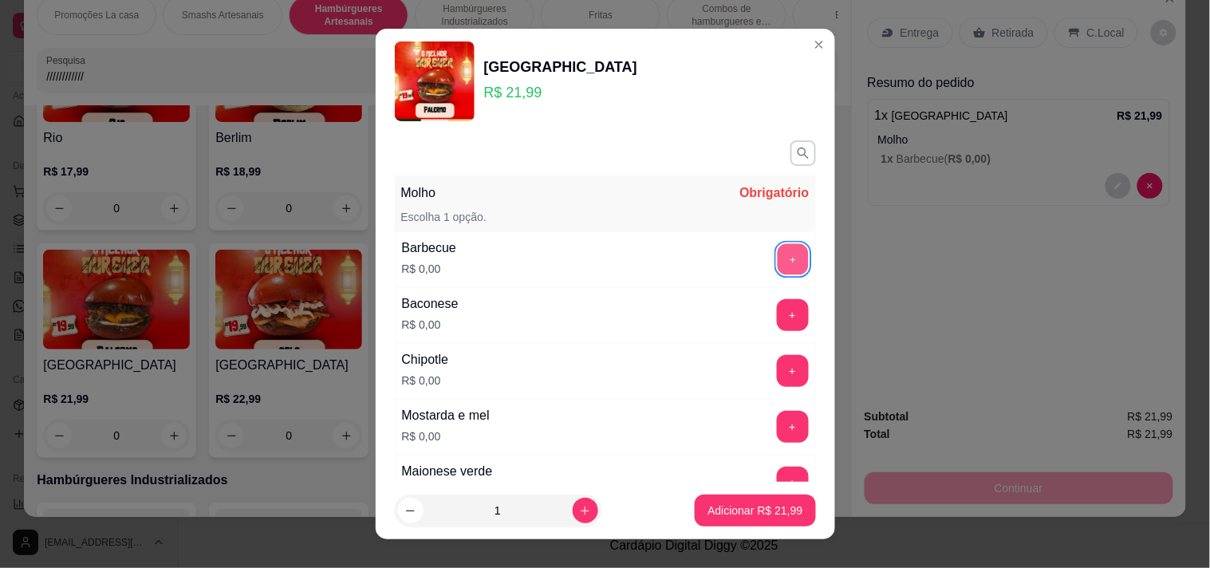
click at [777, 249] on button "+" at bounding box center [792, 258] width 31 height 31
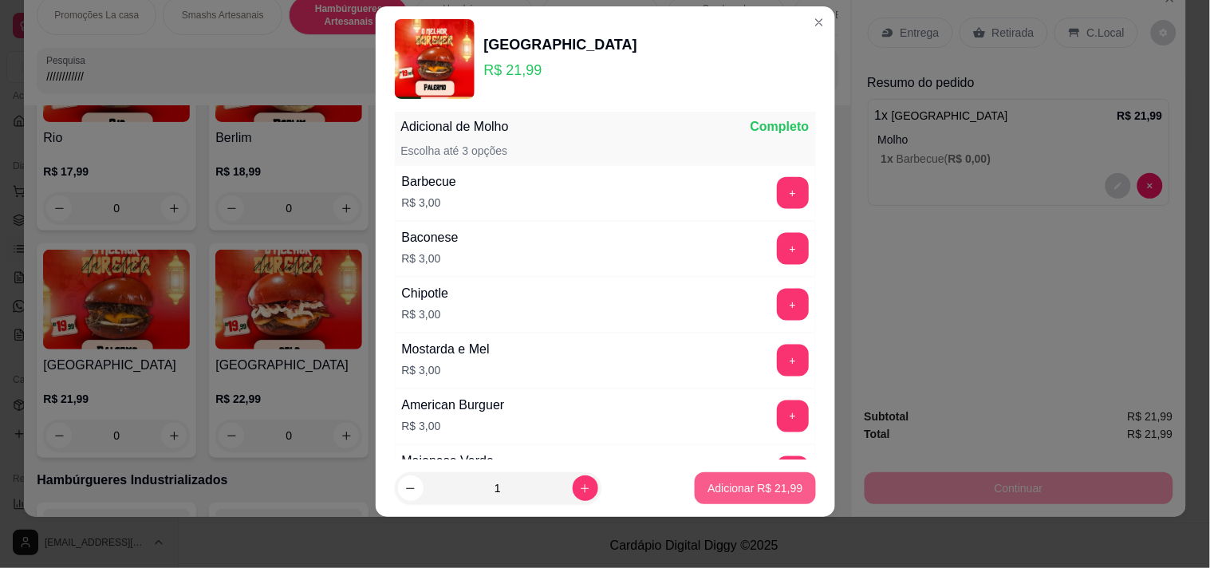
click at [721, 495] on p "Adicionar R$ 21,99" at bounding box center [755, 488] width 95 height 16
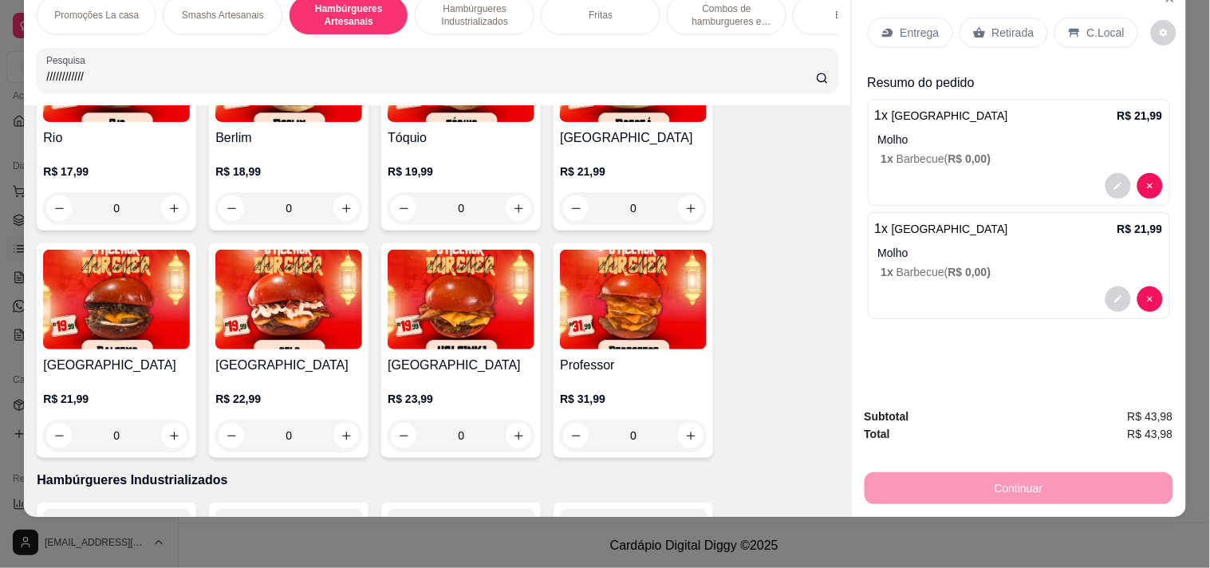
click at [116, 148] on div "R$ 17,99 0" at bounding box center [116, 186] width 147 height 77
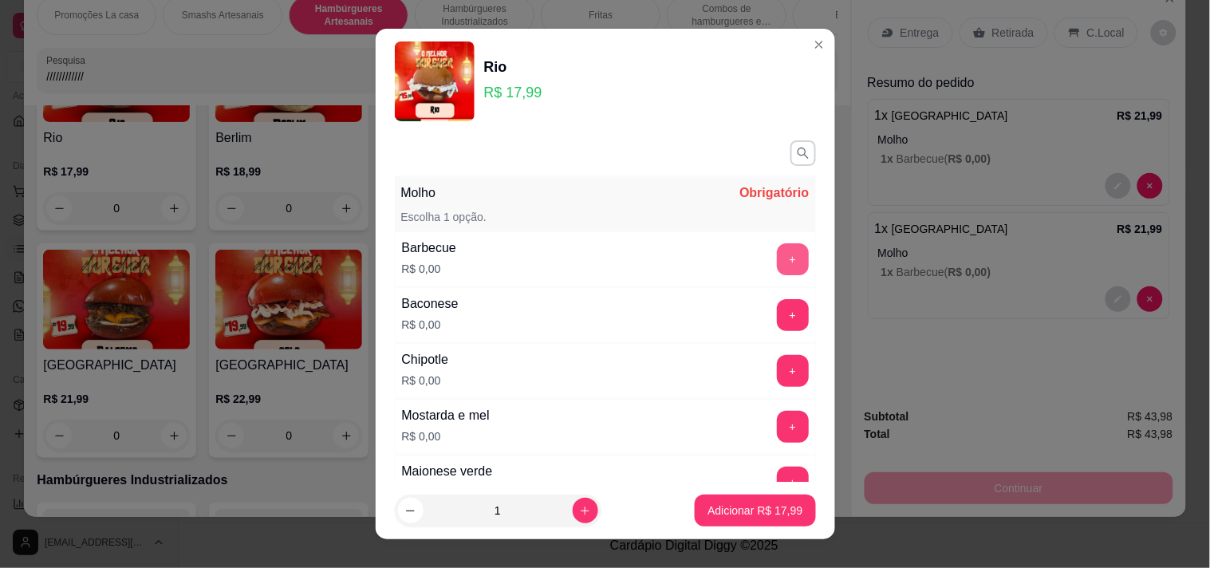
click at [777, 251] on button "+" at bounding box center [793, 259] width 32 height 32
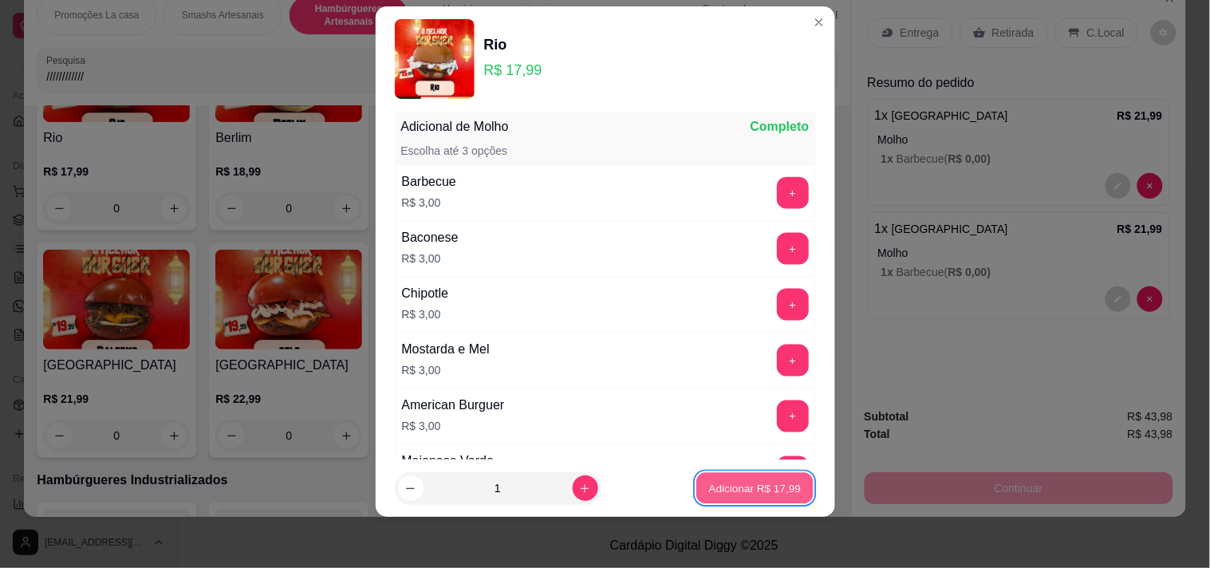
click at [732, 491] on p "Adicionar R$ 17,99" at bounding box center [755, 488] width 93 height 15
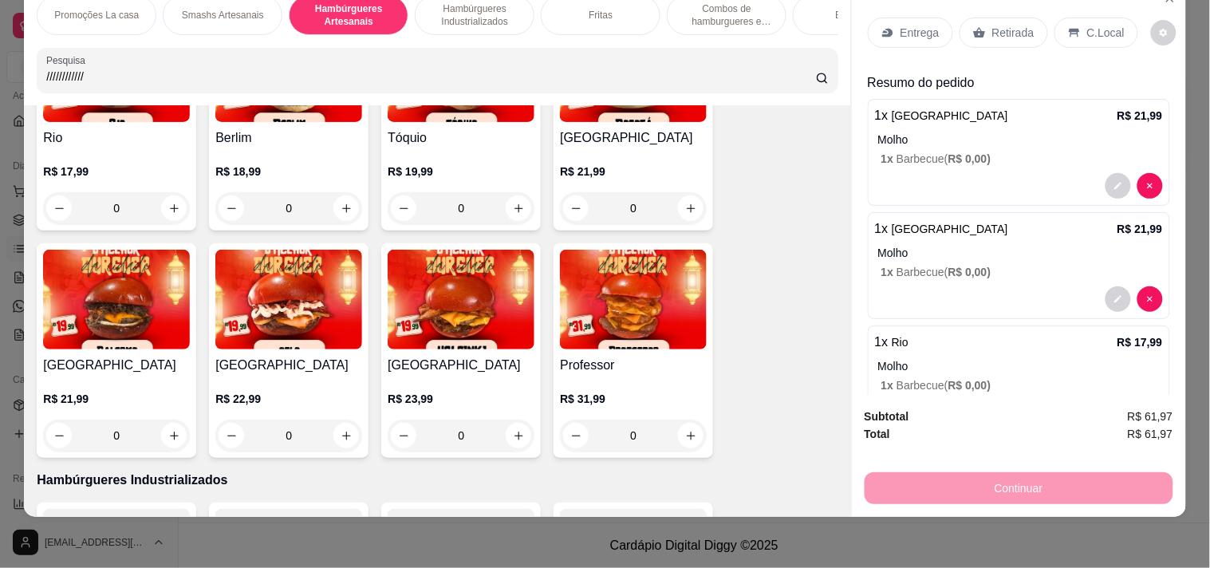
click at [998, 25] on p "Retirada" at bounding box center [1014, 33] width 42 height 16
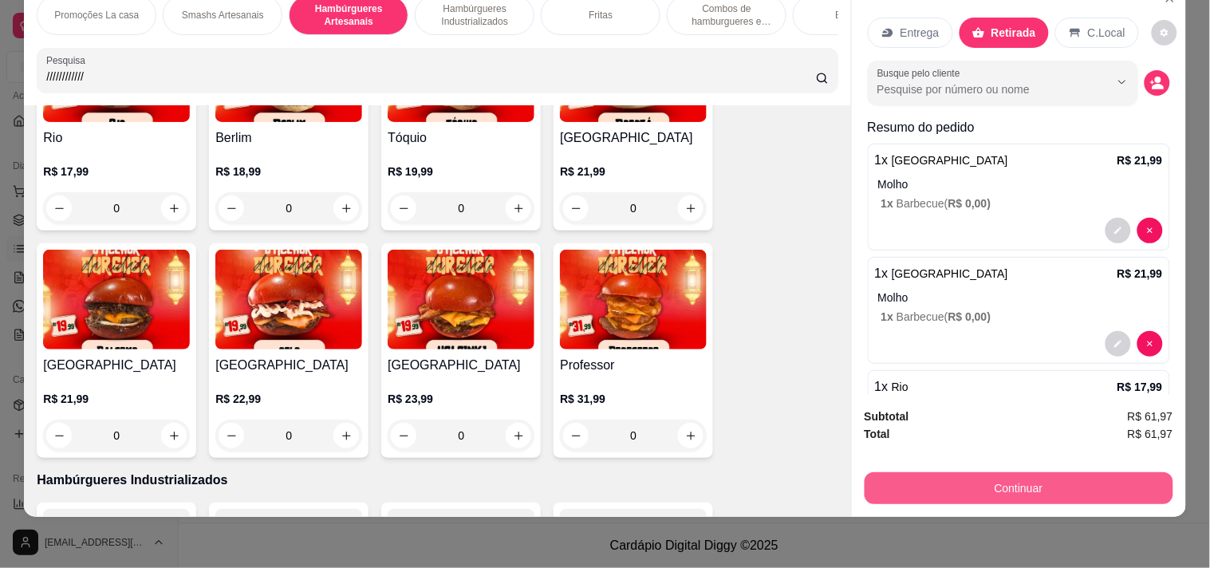
click at [932, 479] on button "Continuar" at bounding box center [1019, 488] width 309 height 32
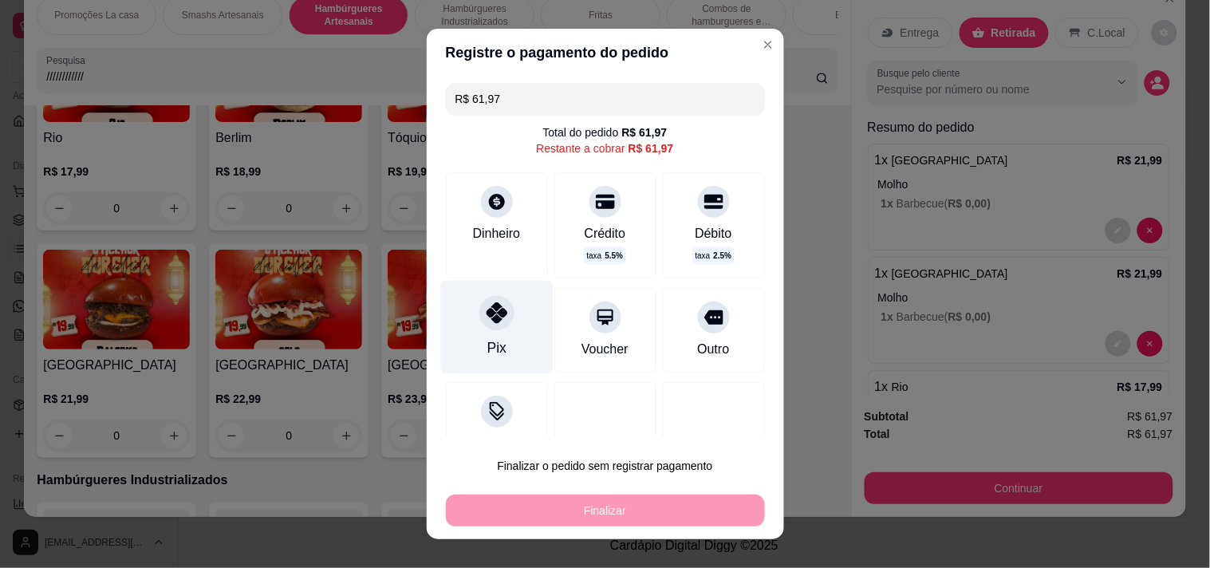
click at [509, 323] on div "Pix" at bounding box center [496, 326] width 113 height 93
type input "R$ 0,00"
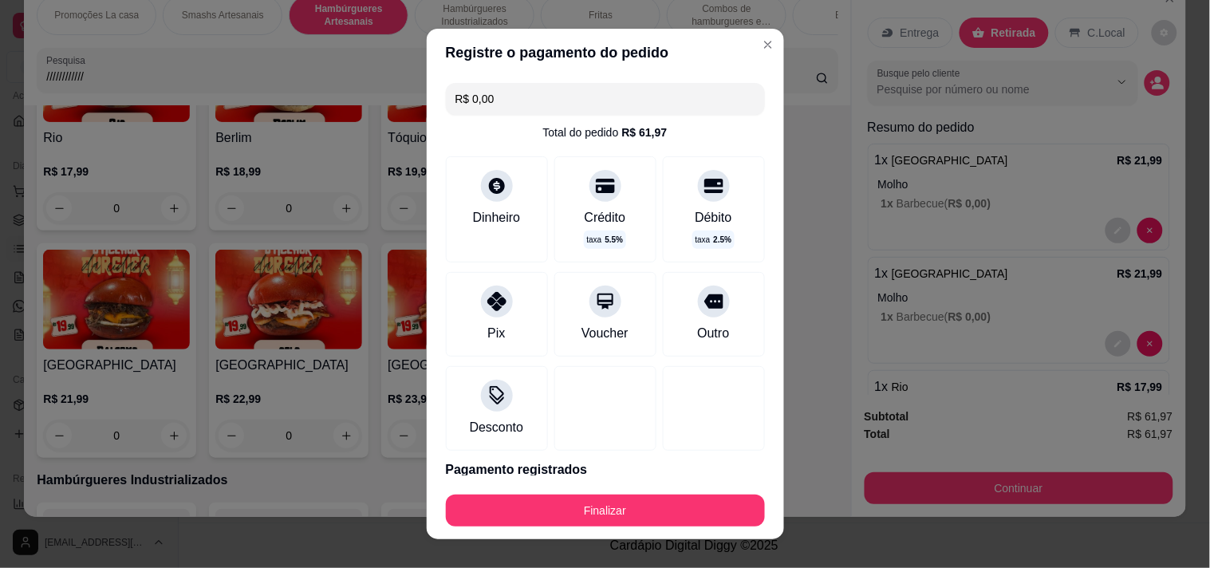
scroll to position [64, 0]
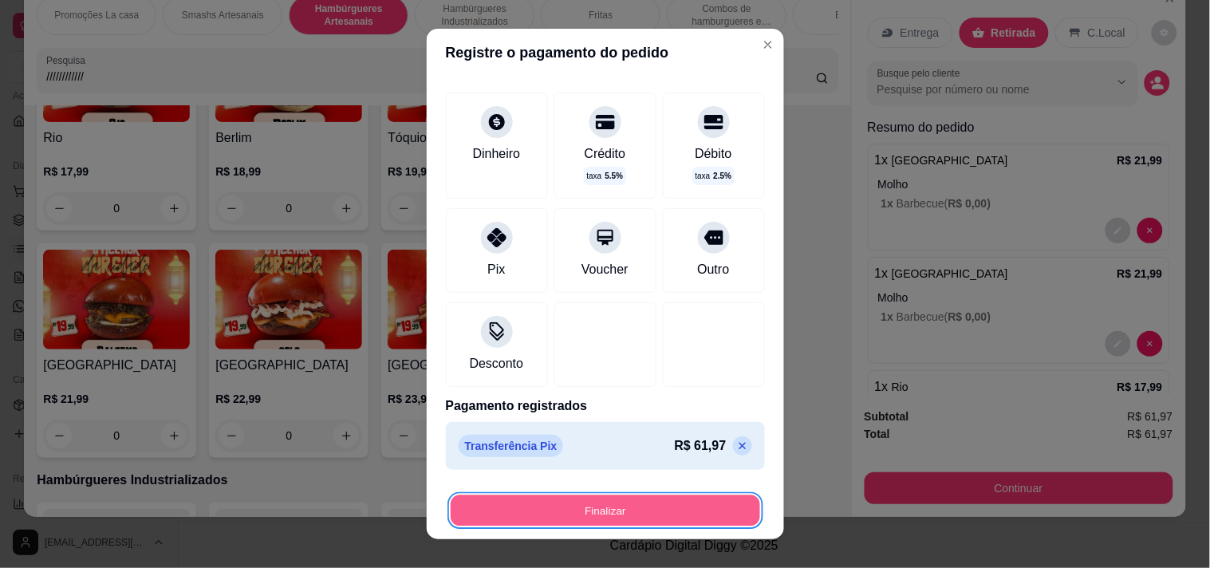
click at [713, 507] on button "Finalizar" at bounding box center [606, 511] width 310 height 31
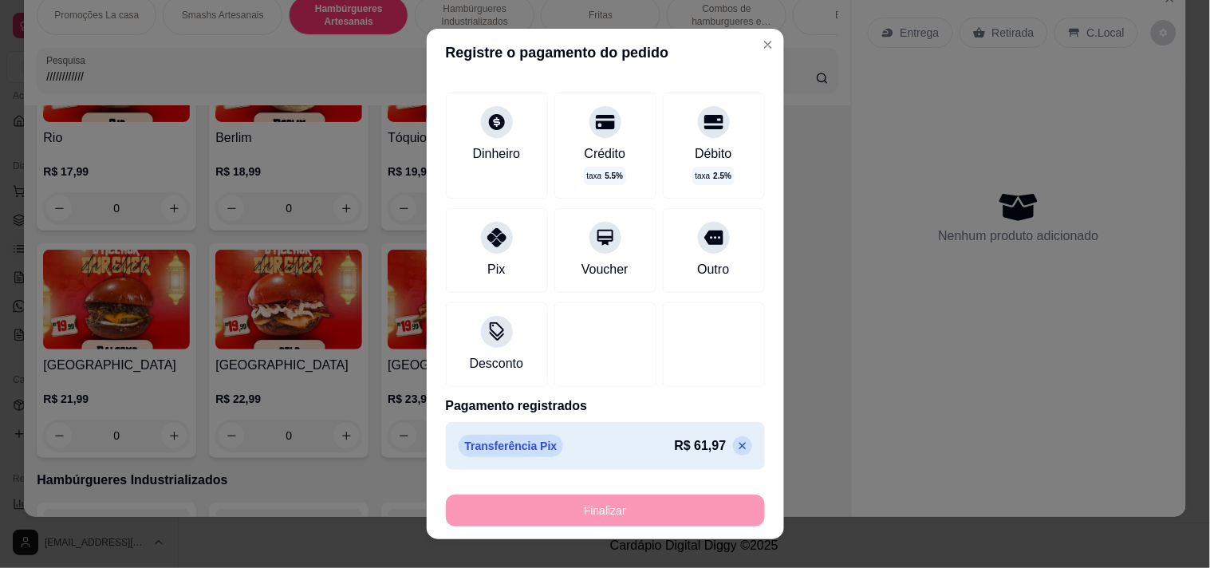
type input "-R$ 61,97"
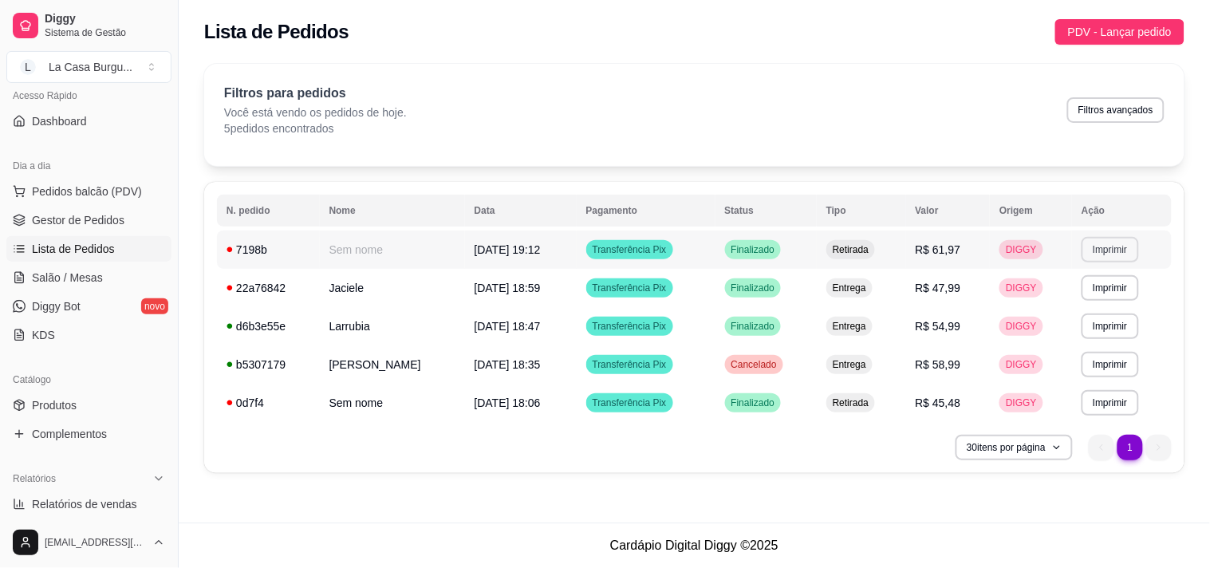
click at [1097, 256] on button "Imprimir" at bounding box center [1110, 250] width 57 height 26
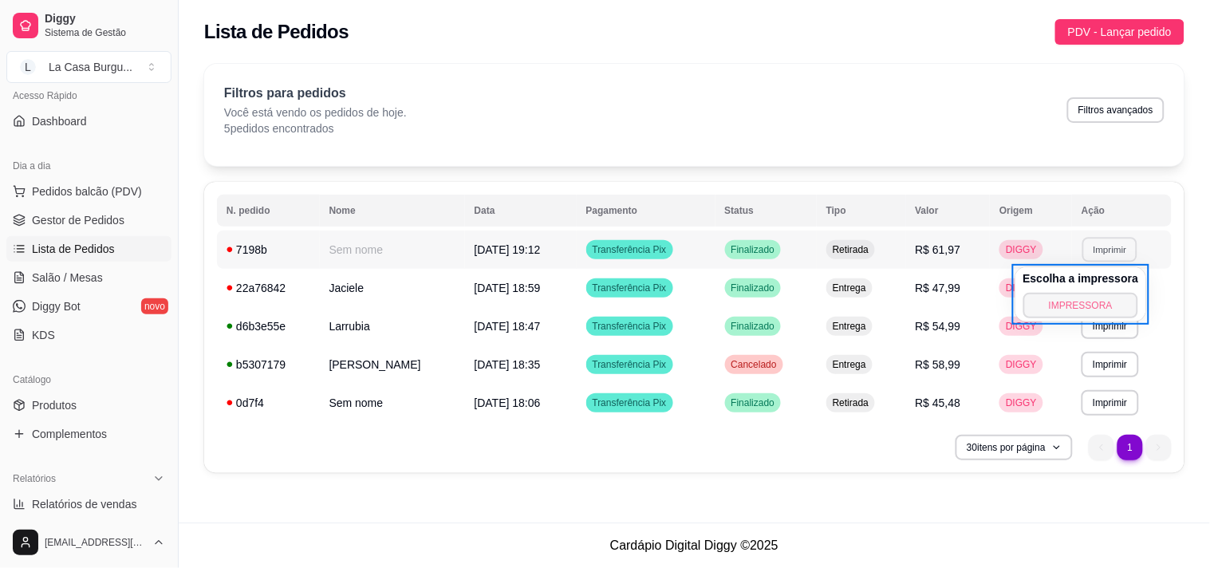
click at [1061, 304] on button "IMPRESSORA" at bounding box center [1082, 306] width 116 height 26
